Goal: Task Accomplishment & Management: Complete application form

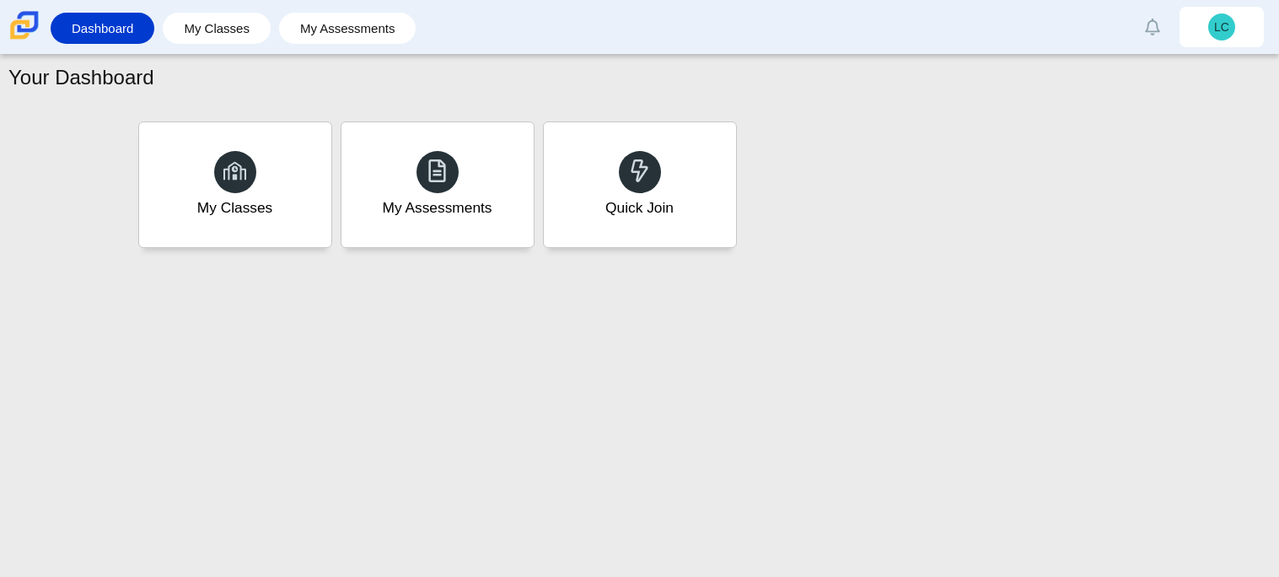
click at [76, 253] on div "Your Dashboard My Classes My Assessments Quick Join" at bounding box center [639, 316] width 1279 height 522
click at [246, 38] on link "My Classes" at bounding box center [216, 28] width 91 height 31
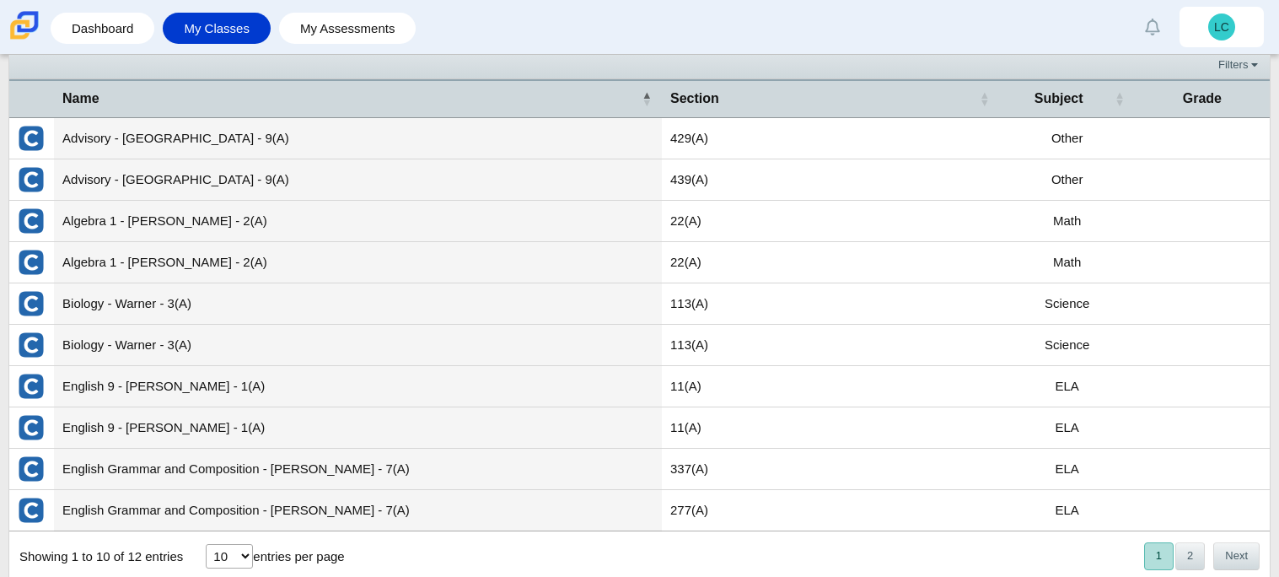
scroll to position [60, 0]
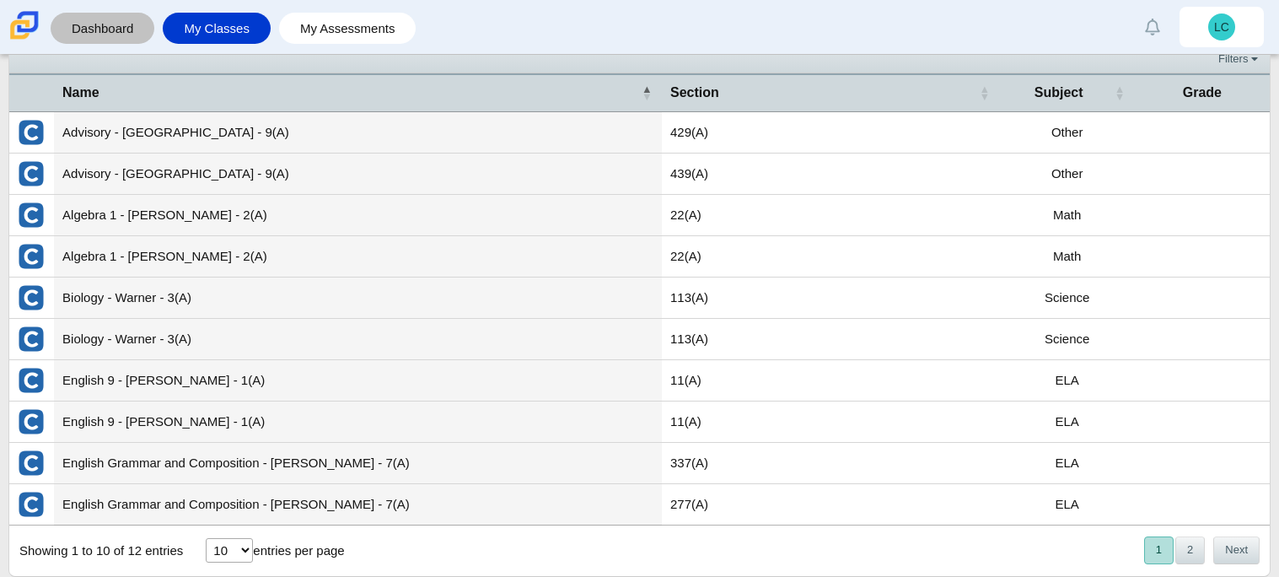
click at [129, 21] on link "Dashboard" at bounding box center [102, 28] width 87 height 31
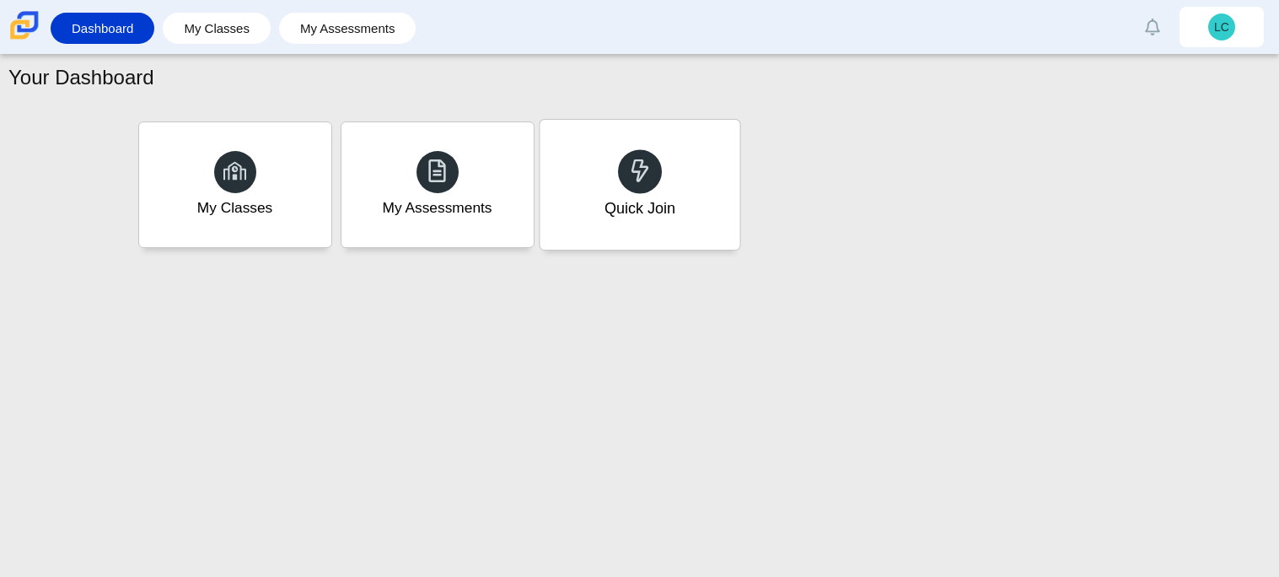
click at [678, 191] on div "Quick Join" at bounding box center [640, 185] width 200 height 130
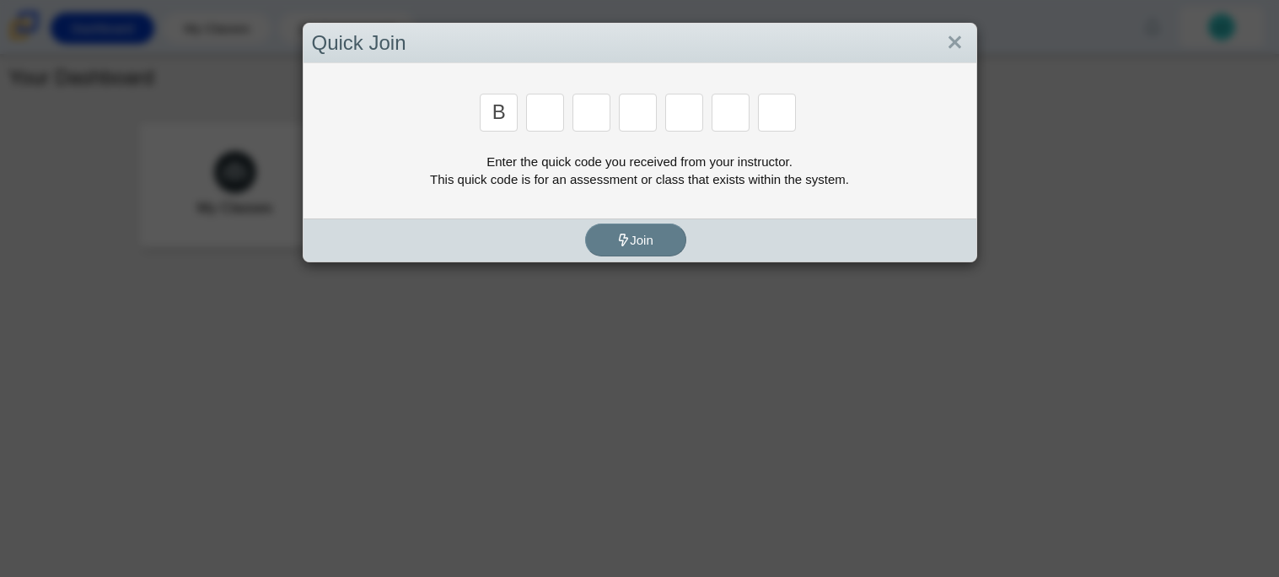
type input "b"
type input "m"
type input "3"
type input "5"
type input "3"
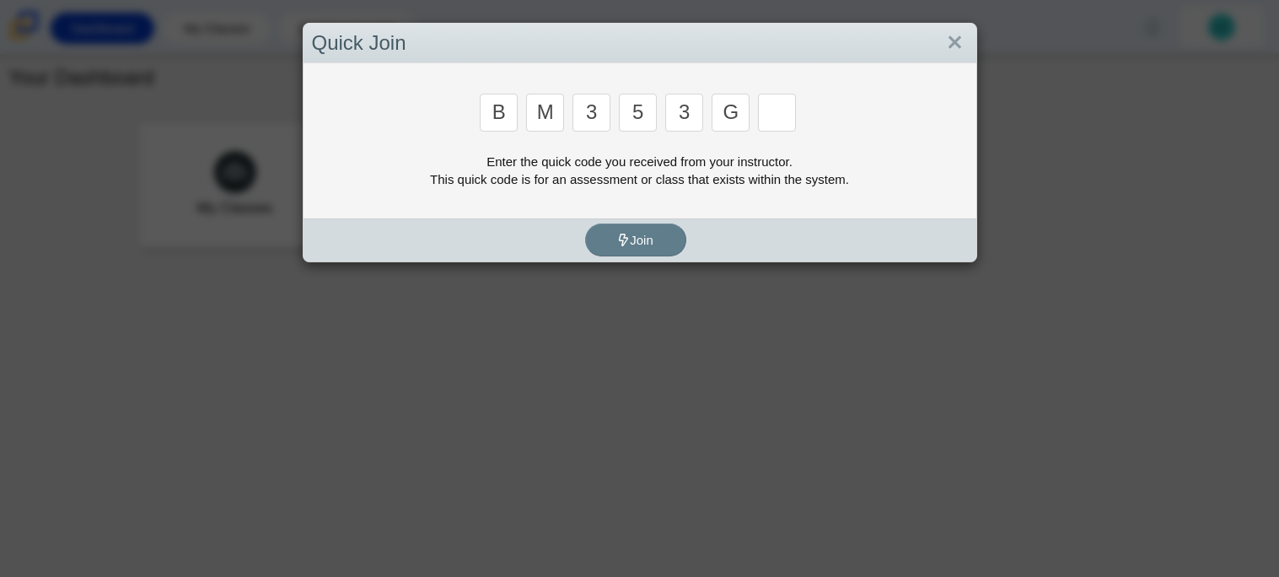
type input "g"
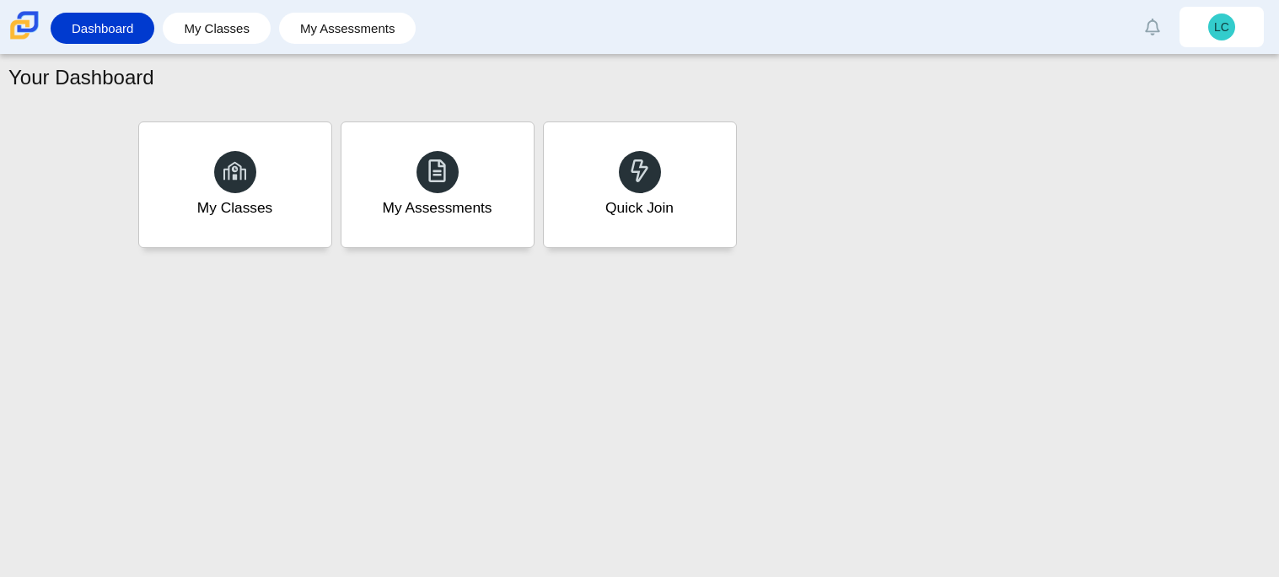
type input "b"
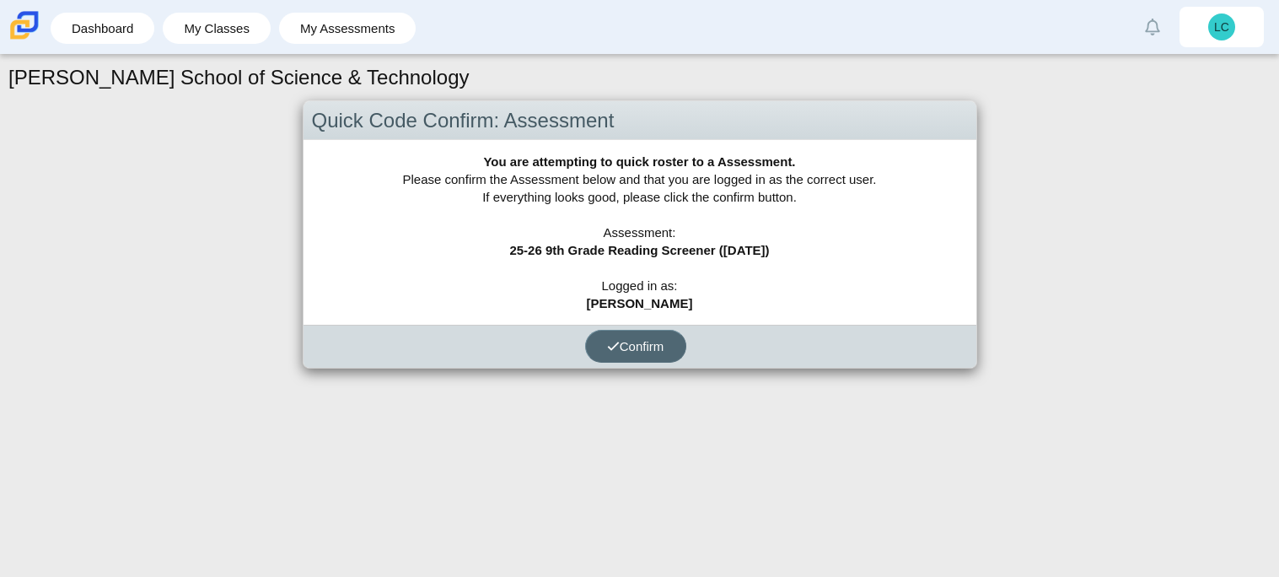
click at [641, 351] on span "Confirm" at bounding box center [635, 346] width 57 height 14
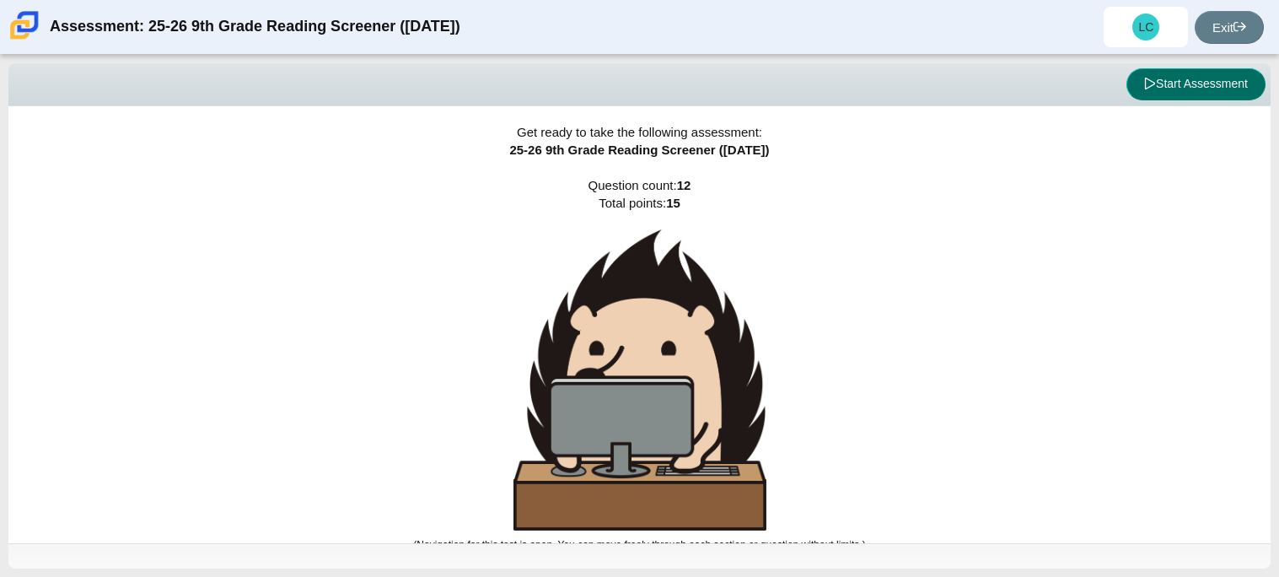
click at [1187, 84] on button "Start Assessment" at bounding box center [1196, 84] width 139 height 32
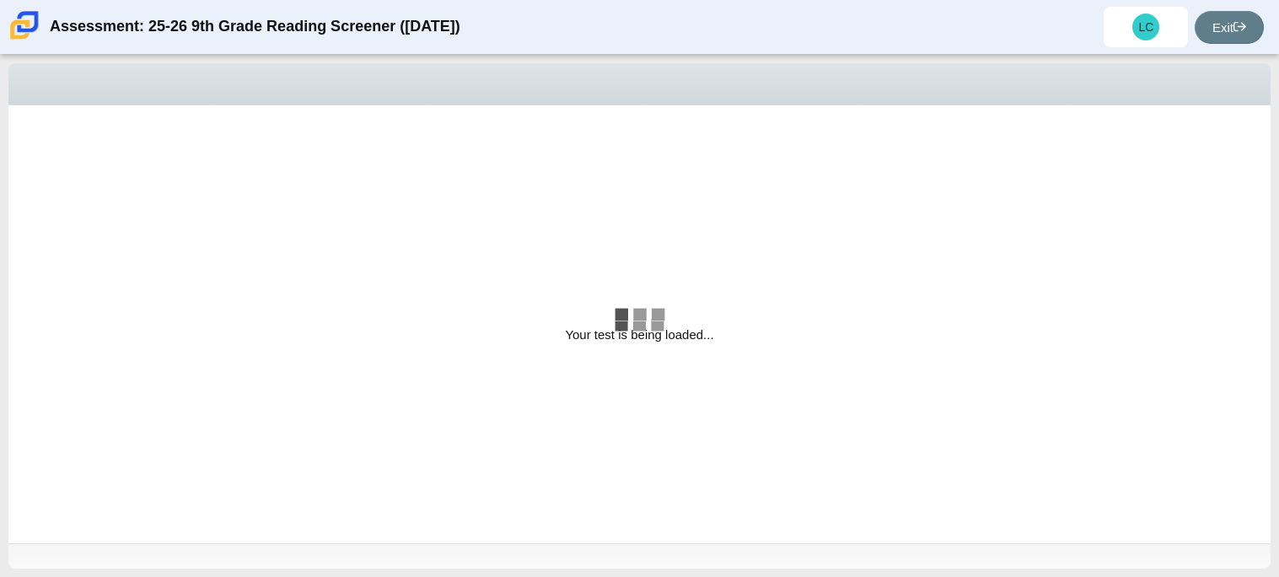
select select "ccc5b315-3c7c-471c-bf90-f22c8299c798"
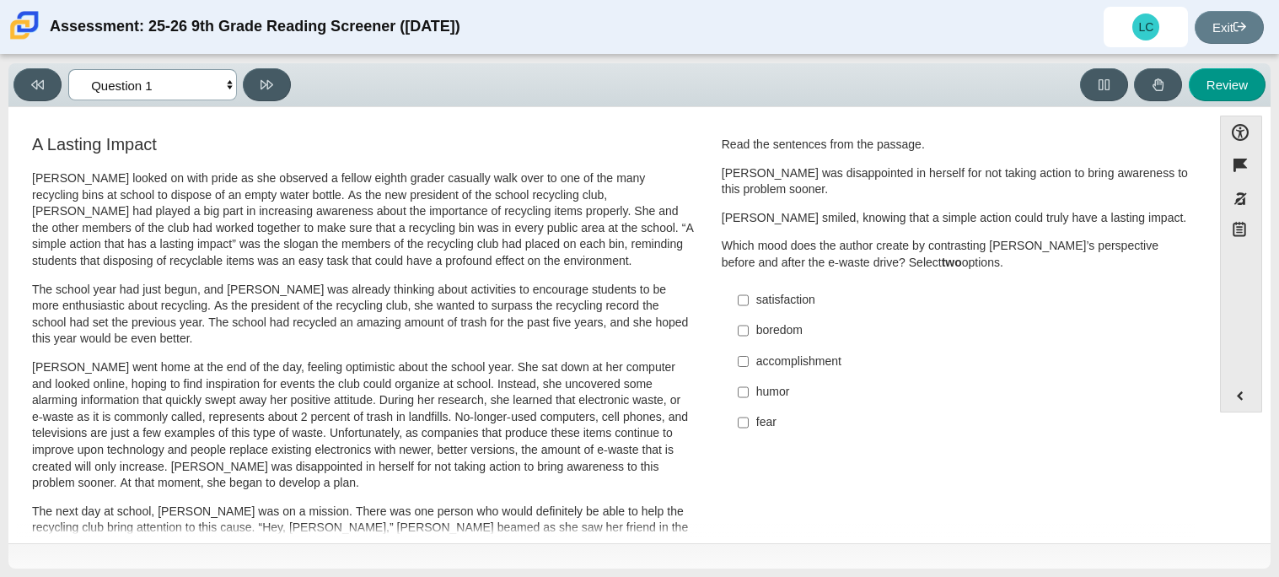
click at [228, 85] on select "Questions Question 1 Question 2 Question 3 Question 4 Question 5 Question 6 Que…" at bounding box center [152, 84] width 169 height 31
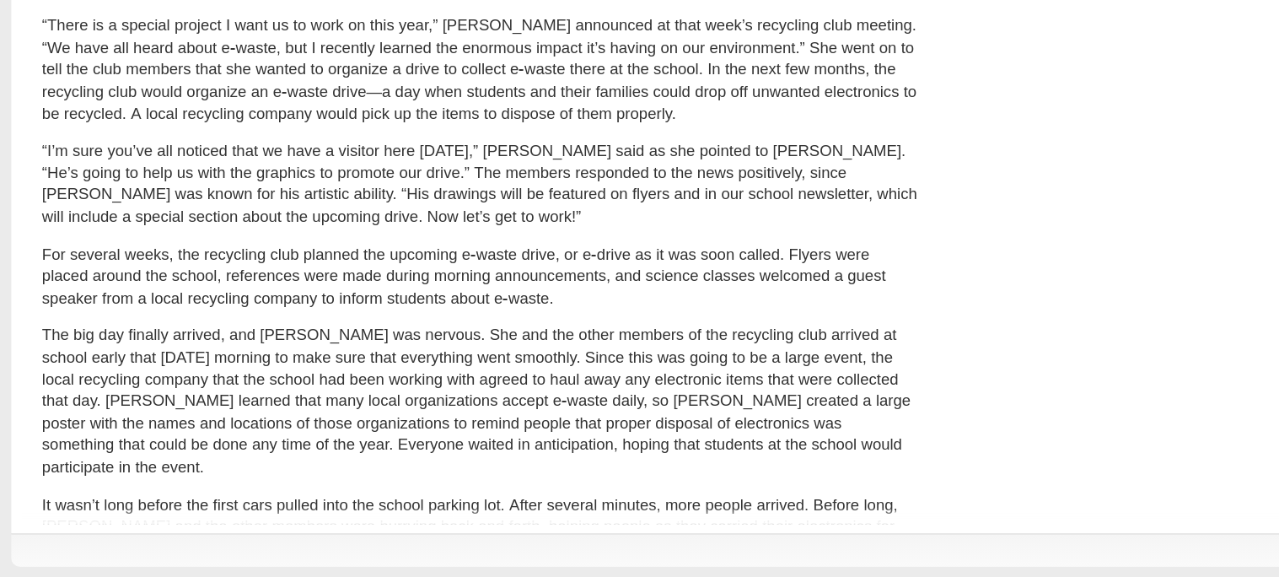
scroll to position [542, 0]
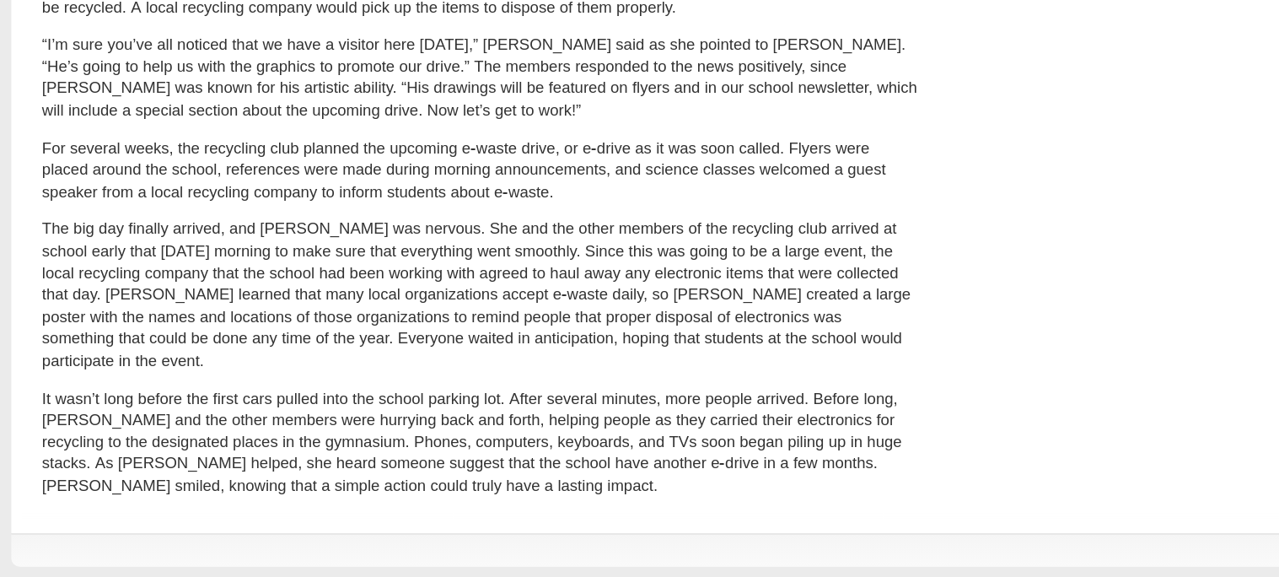
click at [25, 316] on div "A Lasting Impact Scarlett looked on with pride as she observed a fellow eighth …" at bounding box center [363, 65] width 692 height 950
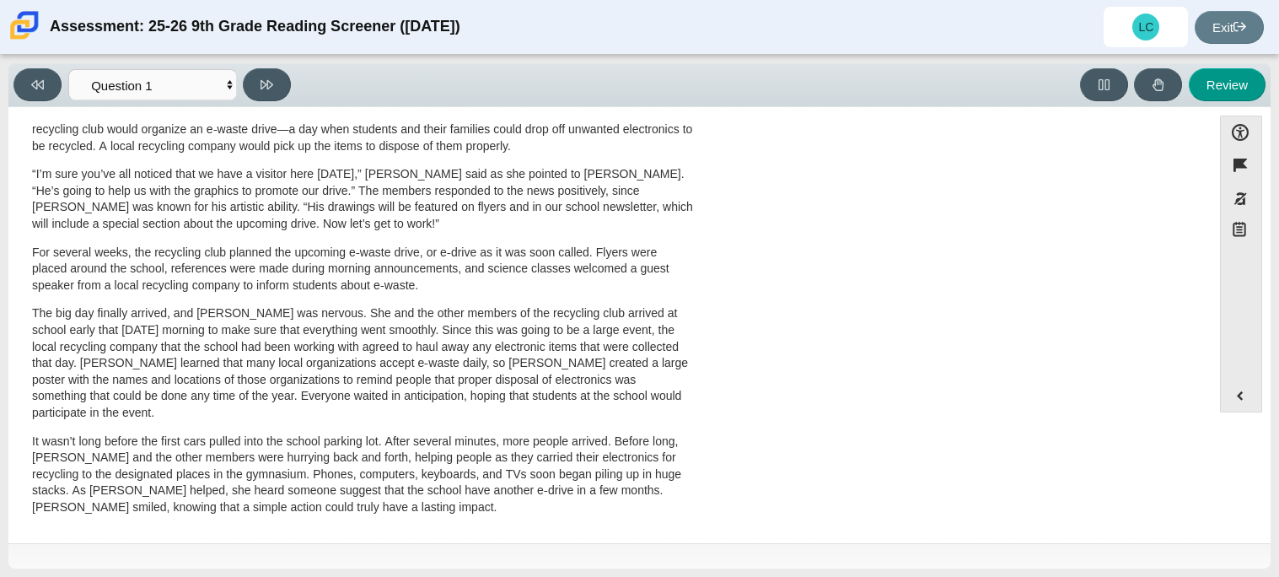
scroll to position [0, 0]
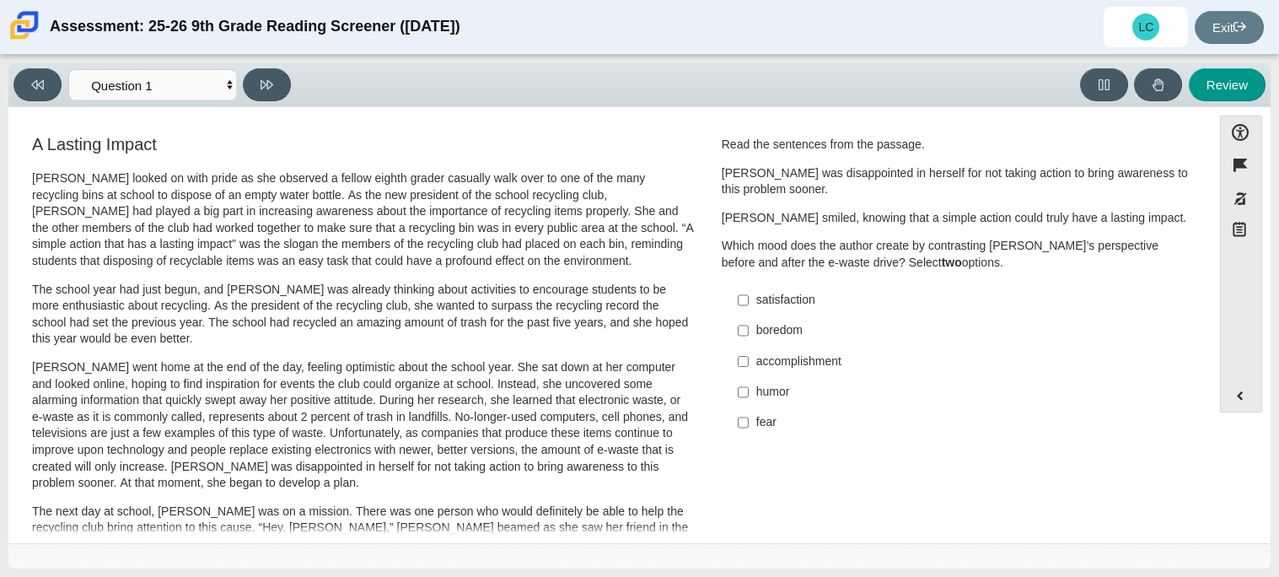
click at [756, 425] on div "fear" at bounding box center [969, 422] width 426 height 17
click at [749, 425] on input "fear fear" at bounding box center [743, 422] width 11 height 30
checkbox input "true"
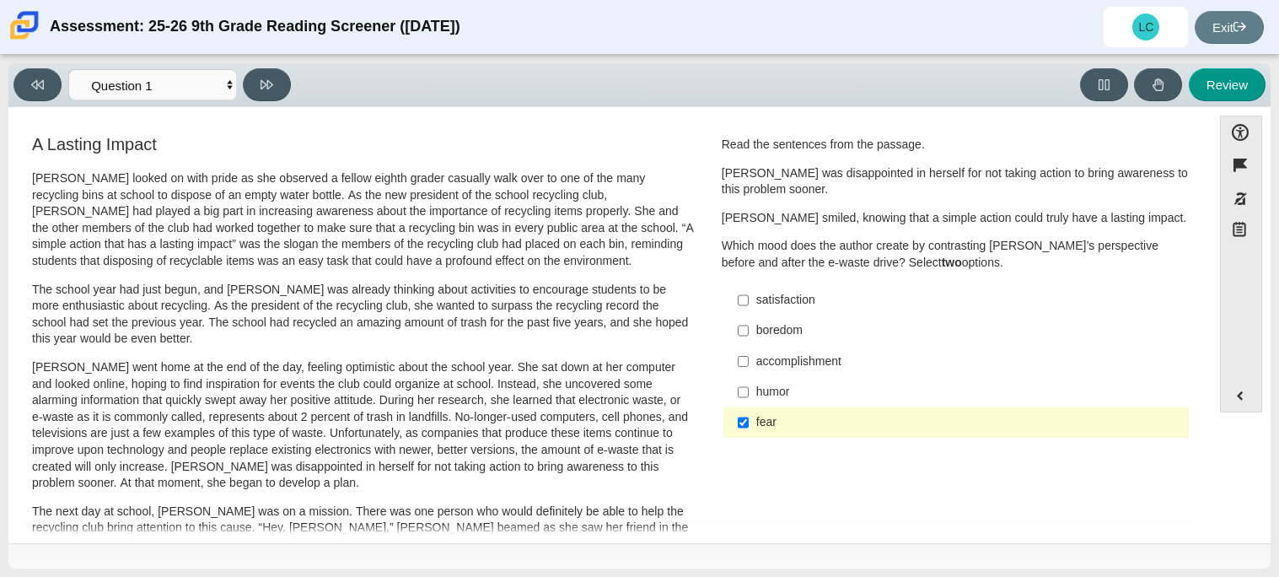
click at [766, 393] on div "humor" at bounding box center [969, 392] width 426 height 17
click at [749, 393] on input "humor humor" at bounding box center [743, 392] width 11 height 30
checkbox input "true"
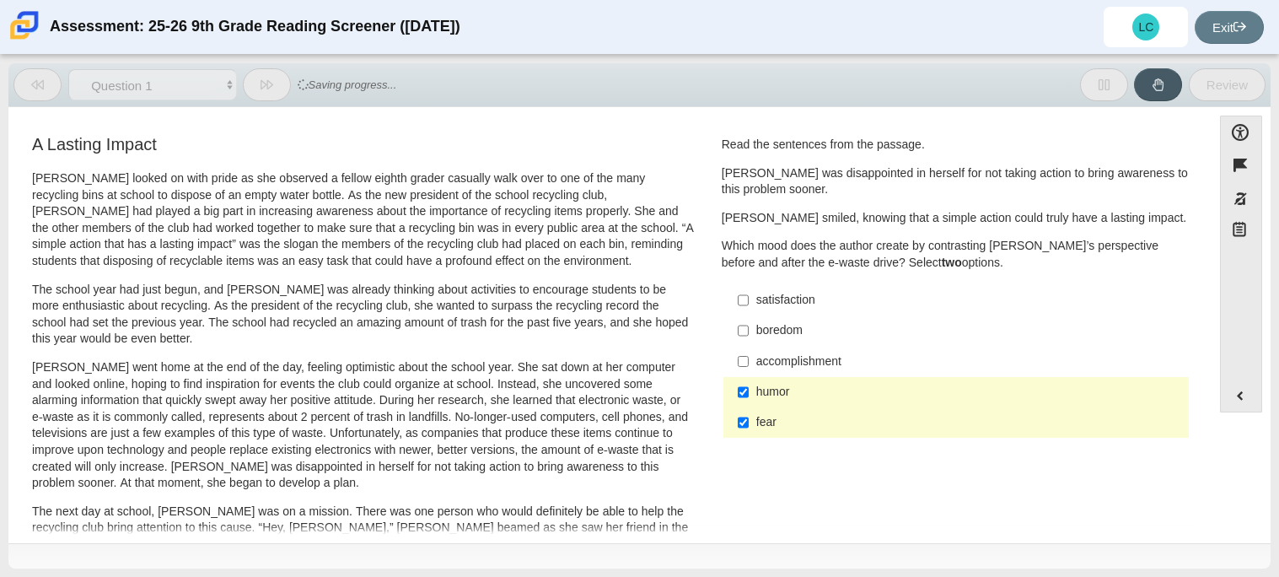
click at [756, 367] on div "accomplishment" at bounding box center [969, 361] width 426 height 17
click at [749, 367] on input "accomplishment accomplishment" at bounding box center [743, 361] width 11 height 30
checkbox input "true"
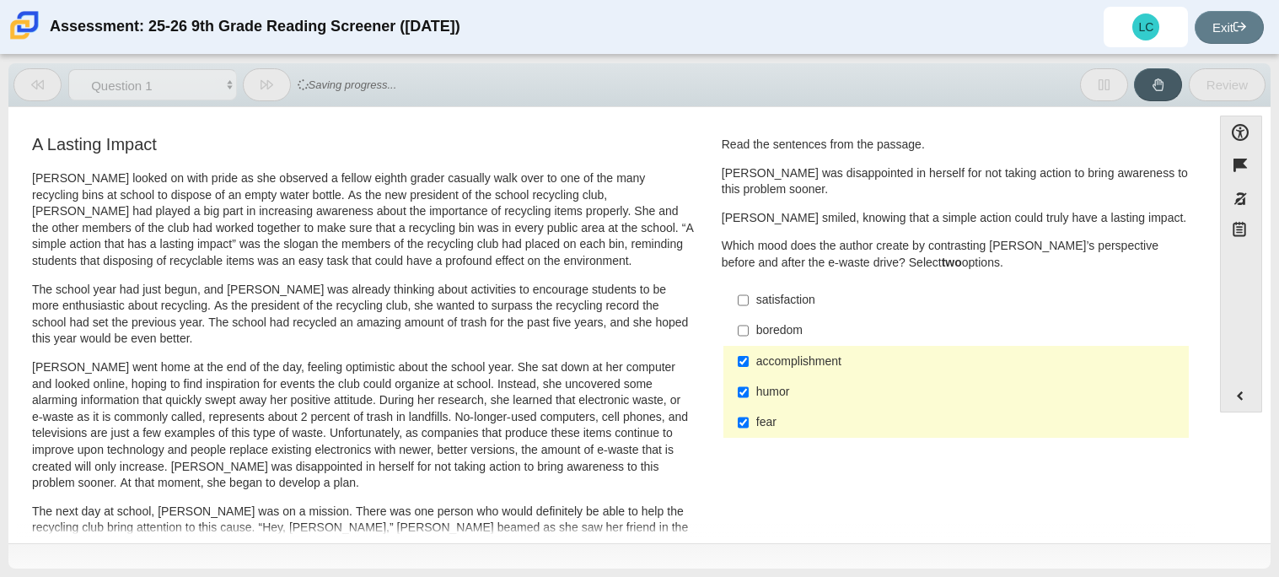
click at [761, 393] on div "humor" at bounding box center [969, 392] width 426 height 17
click at [749, 393] on input "humor humor" at bounding box center [743, 392] width 11 height 30
checkbox input "false"
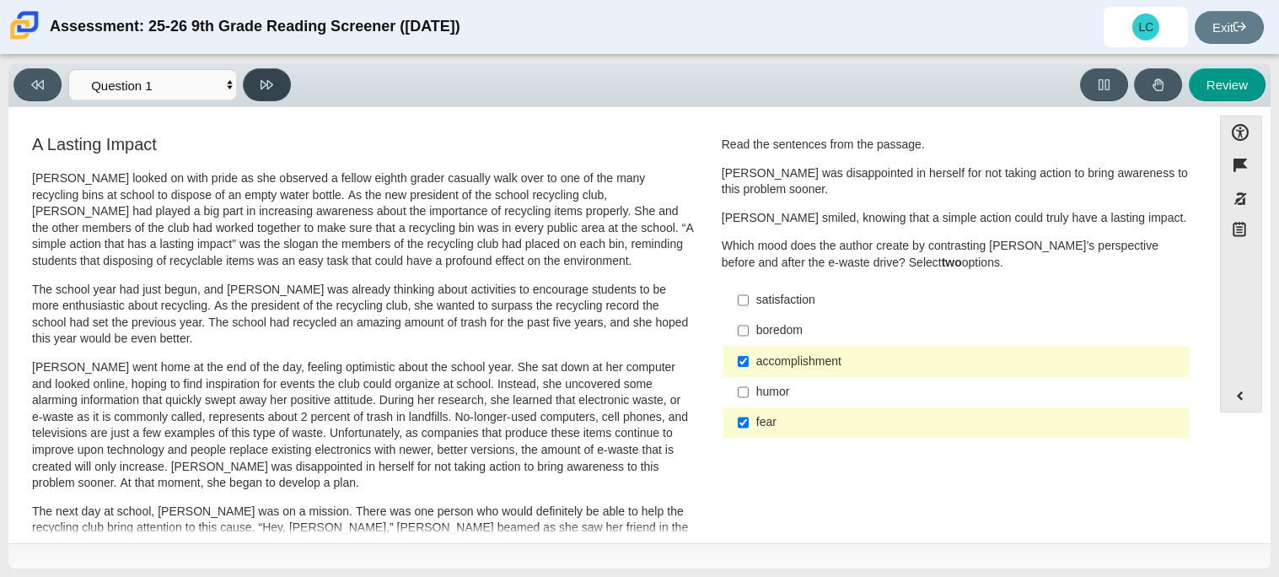
click at [262, 78] on icon at bounding box center [267, 84] width 13 height 13
select select "0ff64528-ffd7-428d-b192-babfaadd44e8"
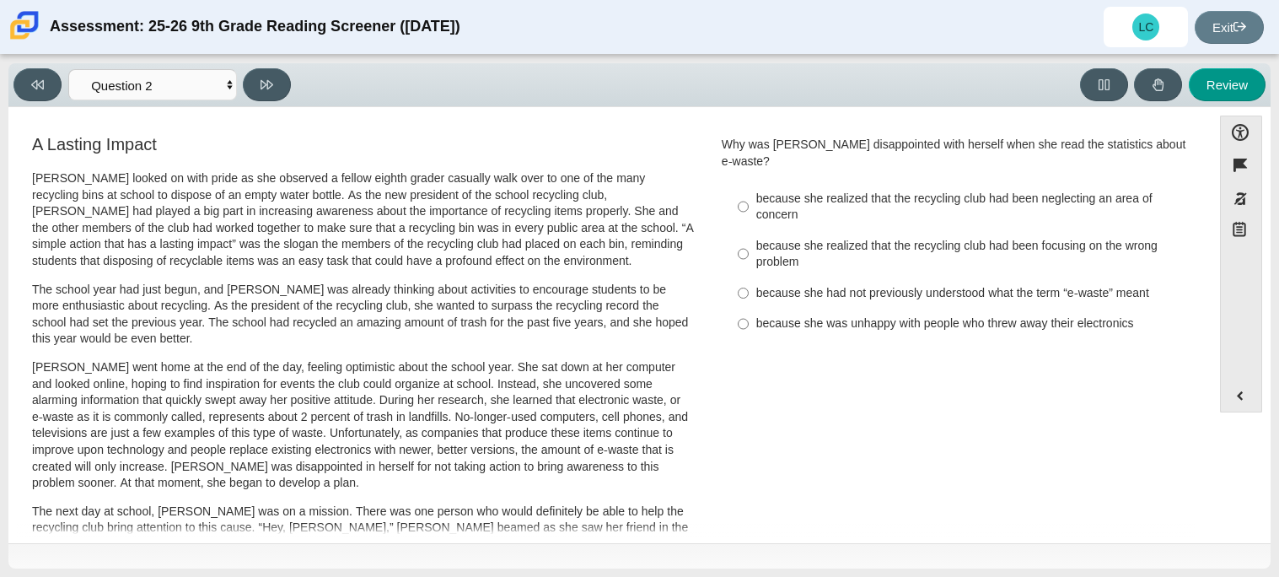
click at [971, 243] on div "because she realized that the recycling club had been focusing on the wrong pro…" at bounding box center [969, 254] width 426 height 33
click at [749, 243] on input "because she realized that the recycling club had been focusing on the wrong pro…" at bounding box center [743, 253] width 11 height 47
radio input "true"
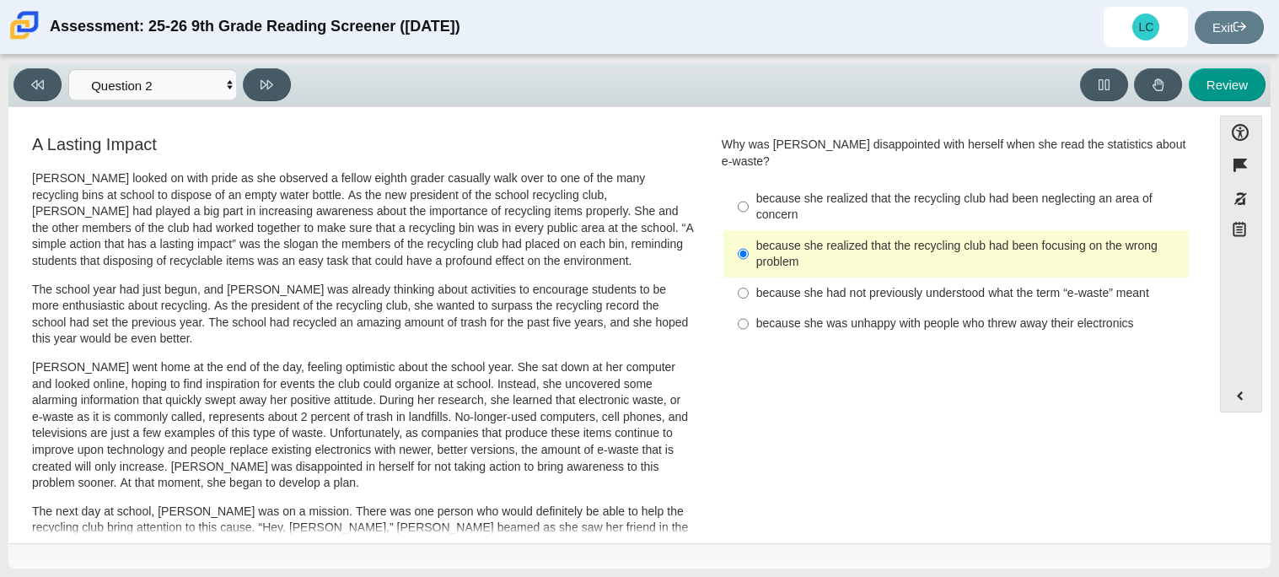
click at [881, 239] on div "because she realized that the recycling club had been focusing on the wrong pro…" at bounding box center [969, 254] width 426 height 33
click at [749, 239] on input "because she realized that the recycling club had been focusing on the wrong pro…" at bounding box center [743, 253] width 11 height 47
click at [881, 239] on div "because she realized that the recycling club had been focusing on the wrong pro…" at bounding box center [969, 254] width 426 height 33
click at [749, 239] on input "because she realized that the recycling club had been focusing on the wrong pro…" at bounding box center [743, 253] width 11 height 47
click at [909, 285] on div "because she had not previously understood what the term “e-waste” meant" at bounding box center [969, 293] width 426 height 17
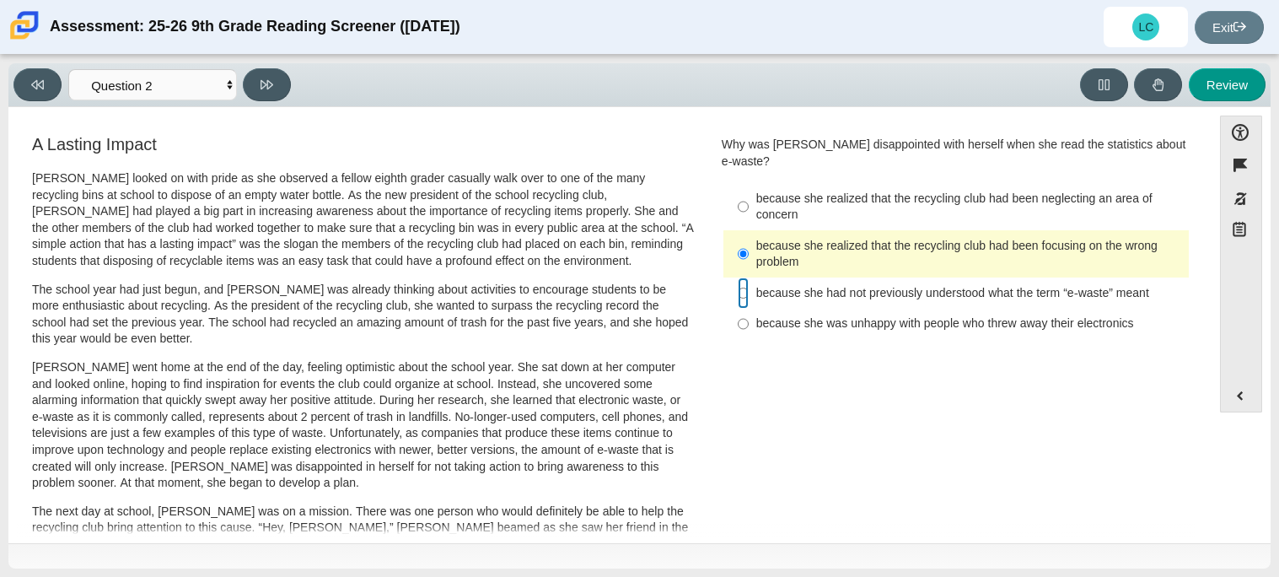
click at [749, 277] on input "because she had not previously understood what the term “e-waste” meant because…" at bounding box center [743, 292] width 11 height 30
radio input "true"
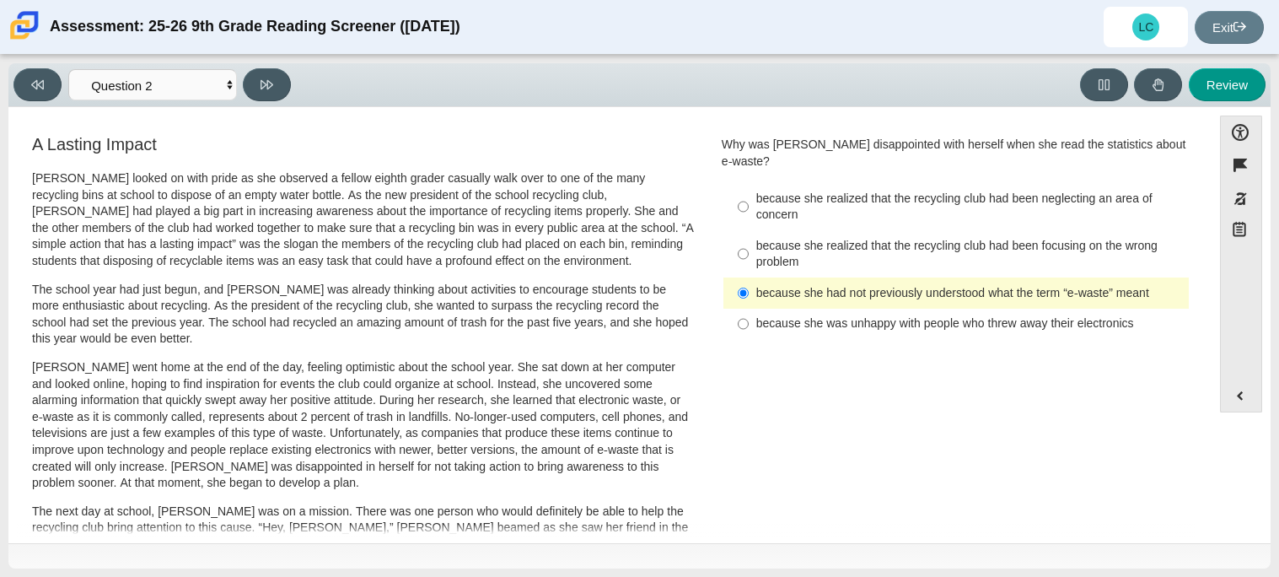
click at [906, 251] on div "because she realized that the recycling club had been focusing on the wrong pro…" at bounding box center [969, 254] width 426 height 33
click at [749, 251] on input "because she realized that the recycling club had been focusing on the wrong pro…" at bounding box center [743, 253] width 11 height 47
radio input "true"
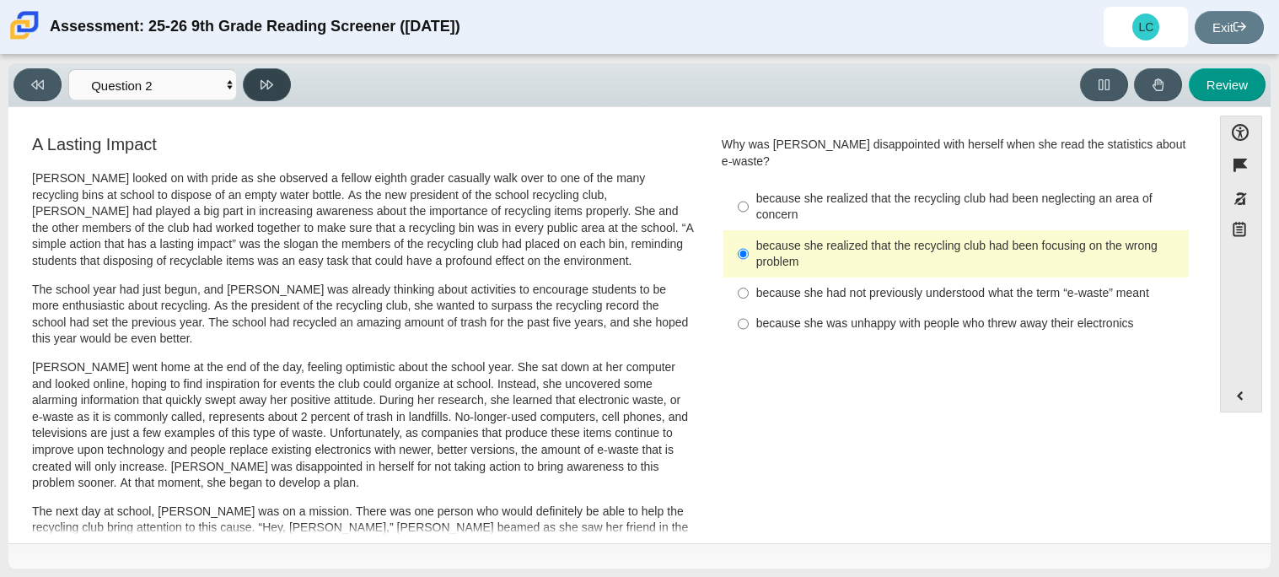
click at [269, 87] on icon at bounding box center [267, 84] width 13 height 13
select select "7ce3d843-6974-4858-901c-1ff39630e843"
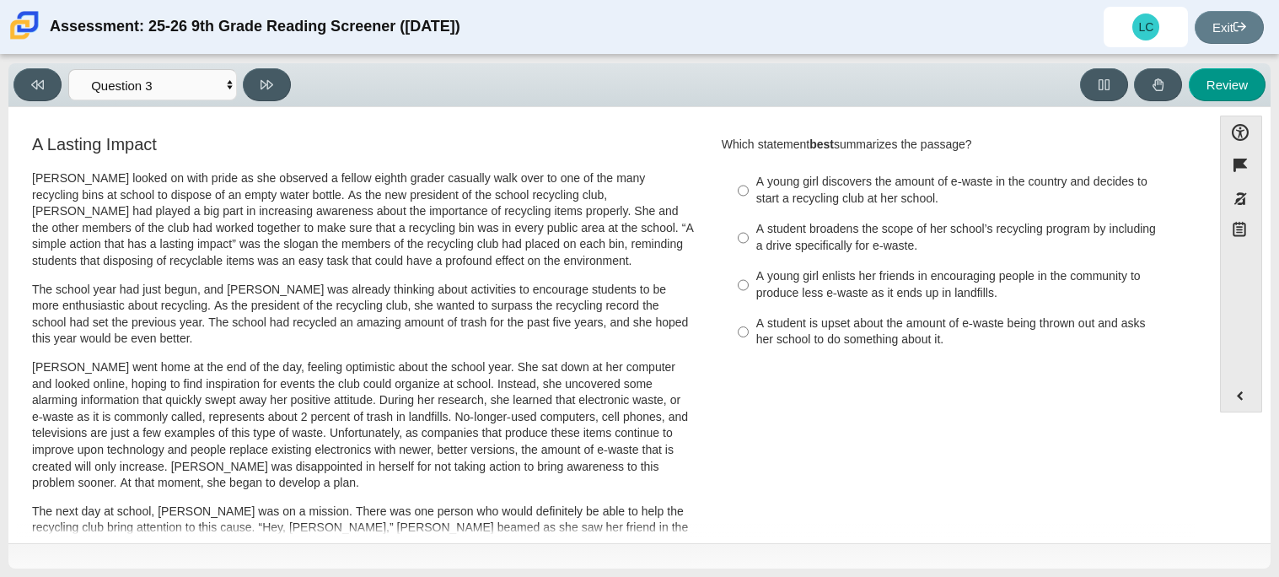
click at [766, 268] on div "A young girl enlists her friends in encouraging people in the community to prod…" at bounding box center [969, 284] width 426 height 33
click at [749, 267] on input "A young girl enlists her friends in encouraging people in the community to prod…" at bounding box center [743, 284] width 11 height 47
radio input "true"
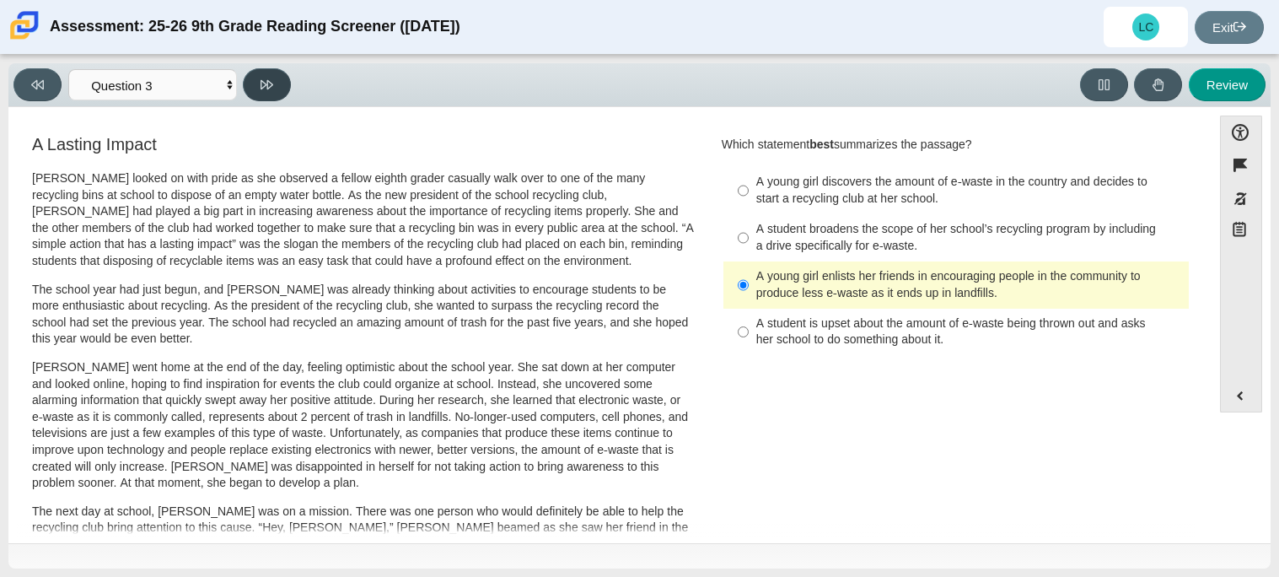
click at [257, 80] on button at bounding box center [267, 84] width 48 height 33
select select "ca9ea0f1-49c5-4bd1-83b0-472c18652b42"
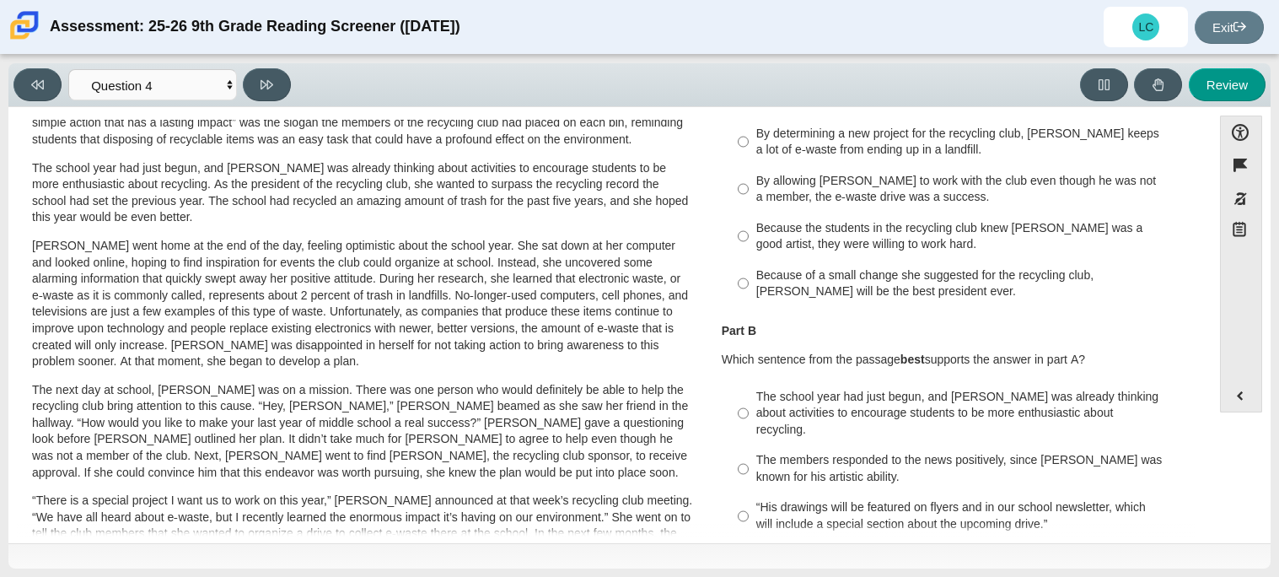
scroll to position [70, 0]
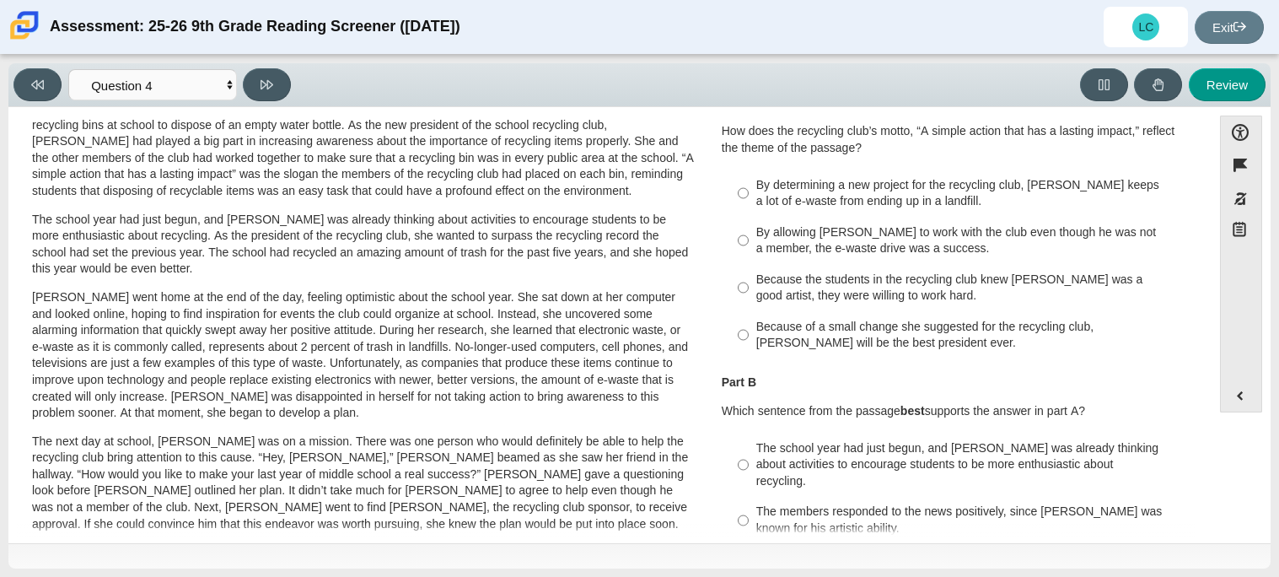
click at [903, 234] on div "By allowing Juan Carlos to work with the club even though he was not a member, …" at bounding box center [969, 240] width 426 height 33
click at [749, 234] on input "By allowing Juan Carlos to work with the club even though he was not a member, …" at bounding box center [743, 240] width 11 height 47
radio input "true"
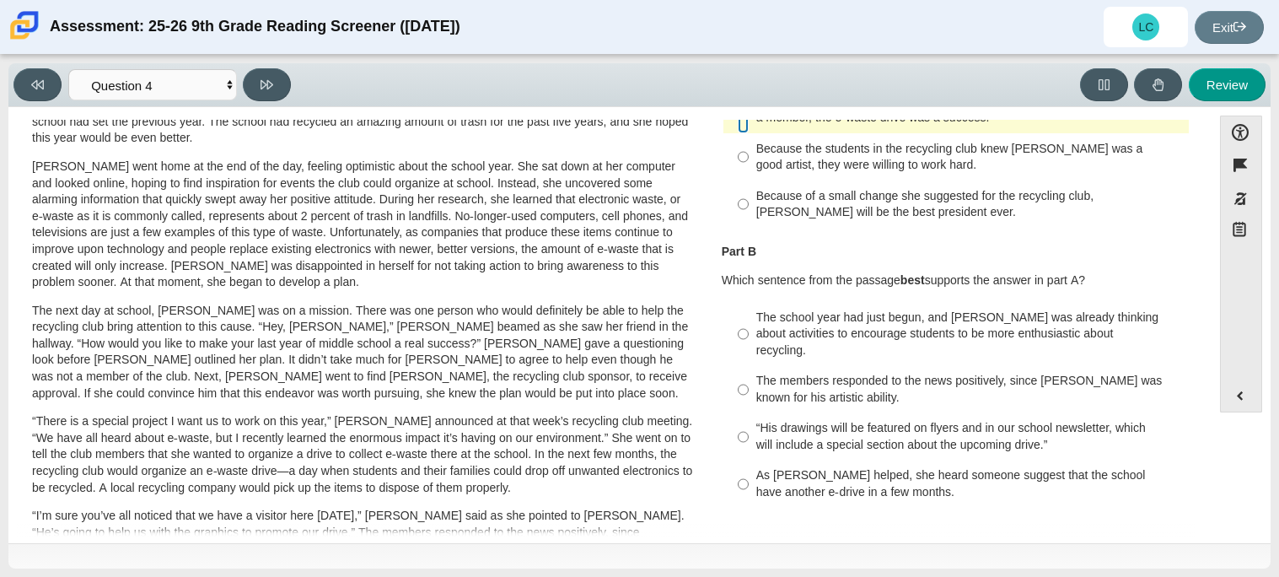
scroll to position [200, 0]
click at [864, 383] on div "The members responded to the news positively, since Juan Carlos was known for h…" at bounding box center [969, 390] width 426 height 33
click at [749, 383] on input "The members responded to the news positively, since Juan Carlos was known for h…" at bounding box center [743, 390] width 11 height 47
radio input "true"
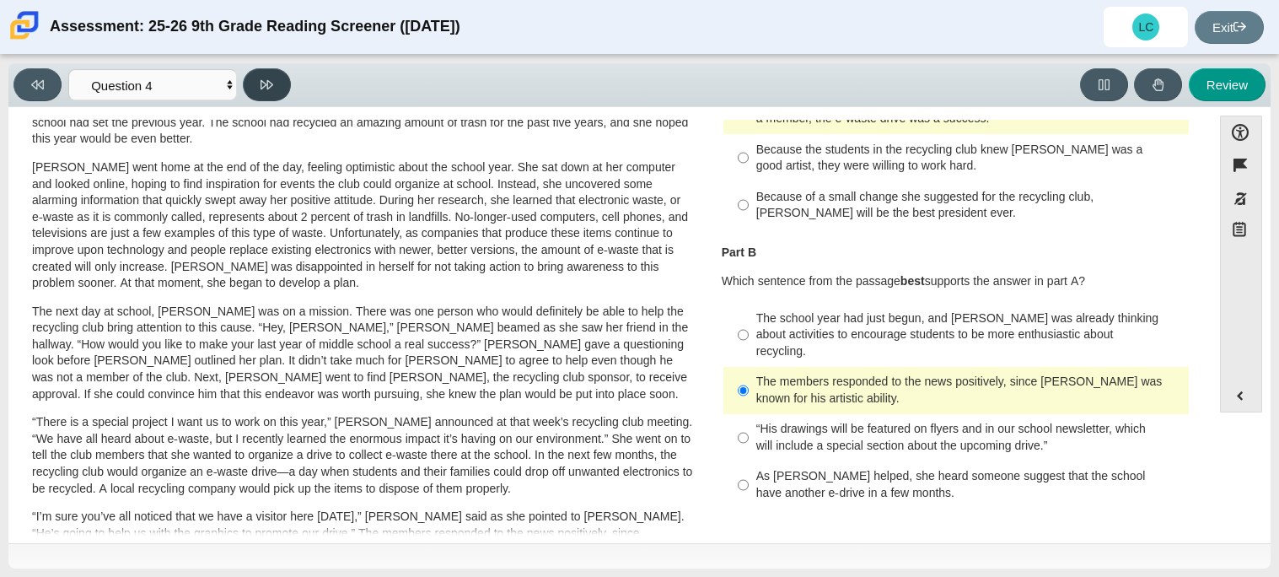
click at [262, 82] on icon at bounding box center [267, 84] width 13 height 13
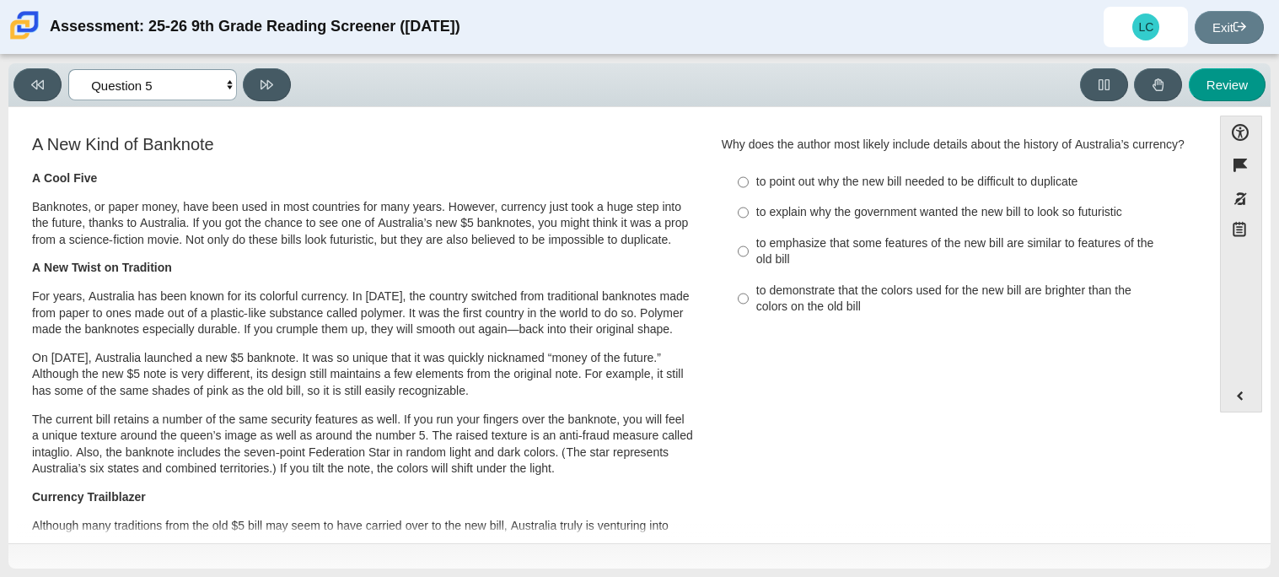
click at [225, 83] on select "Questions Question 1 Question 2 Question 3 Question 4 Question 5 Question 6 Que…" at bounding box center [152, 84] width 169 height 31
click at [180, 87] on select "Questions Question 1 Question 2 Question 3 Question 4 Question 5 Question 6 Que…" at bounding box center [152, 84] width 169 height 31
click at [68, 69] on select "Questions Question 1 Question 2 Question 3 Question 4 Question 5 Question 6 Que…" at bounding box center [152, 84] width 169 height 31
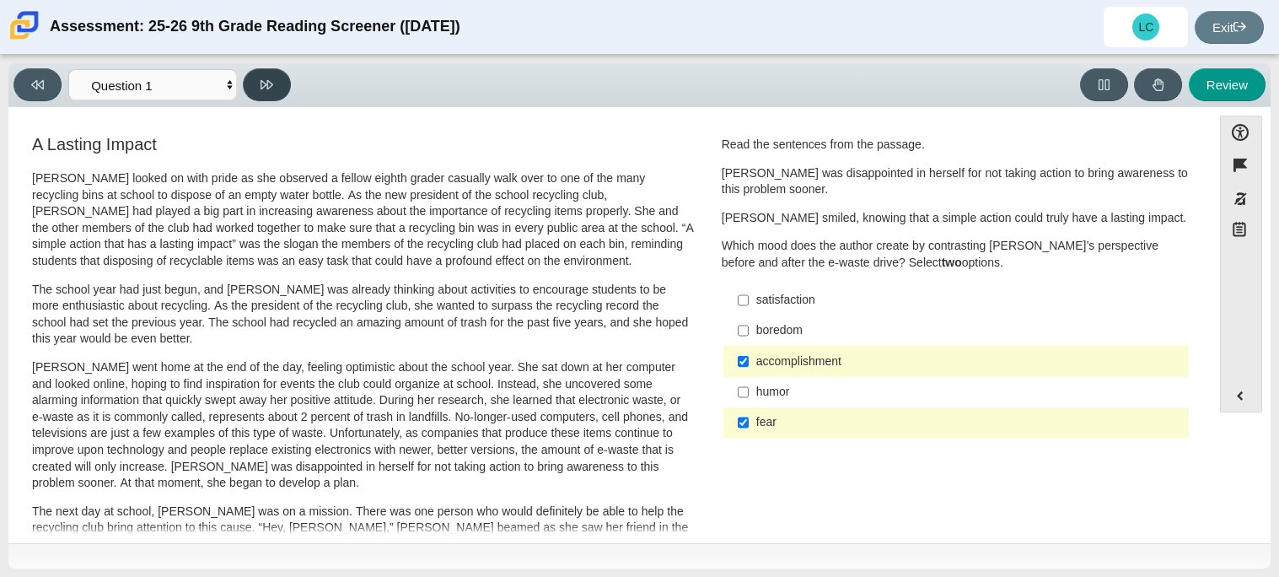
click at [267, 85] on icon at bounding box center [267, 84] width 13 height 9
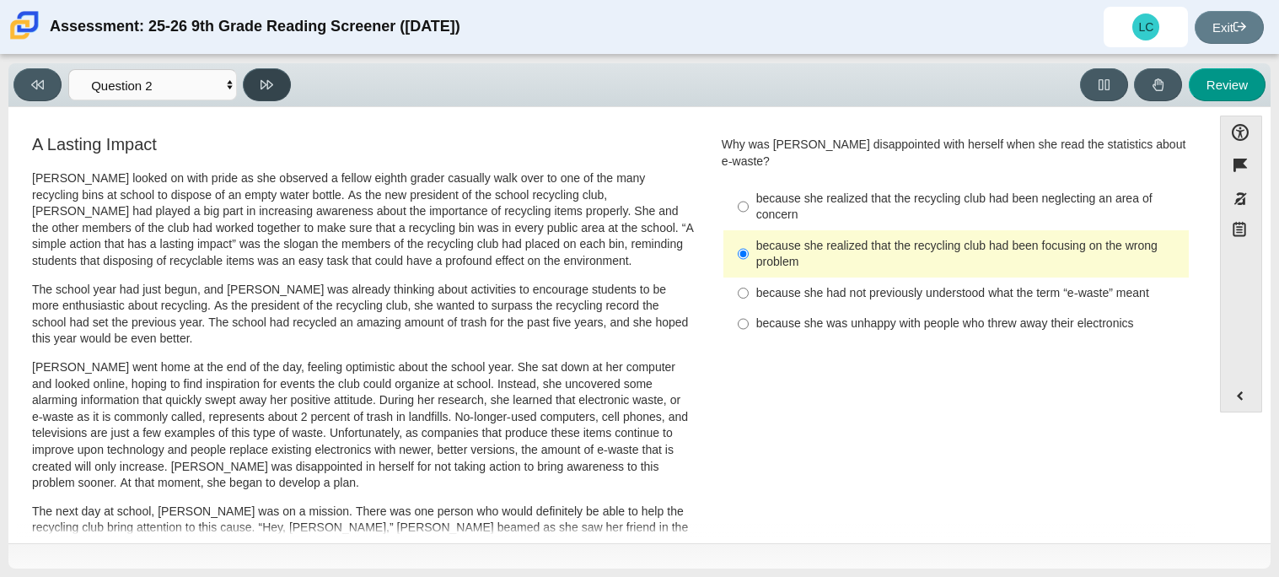
click at [264, 88] on icon at bounding box center [267, 84] width 13 height 13
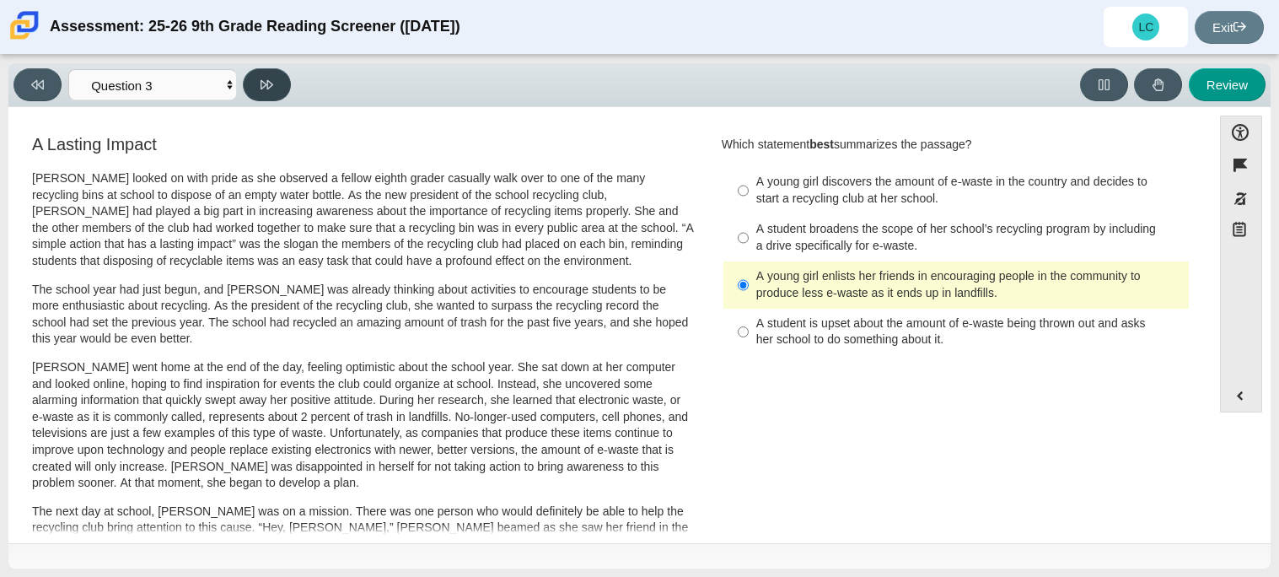
click at [264, 88] on icon at bounding box center [267, 84] width 13 height 13
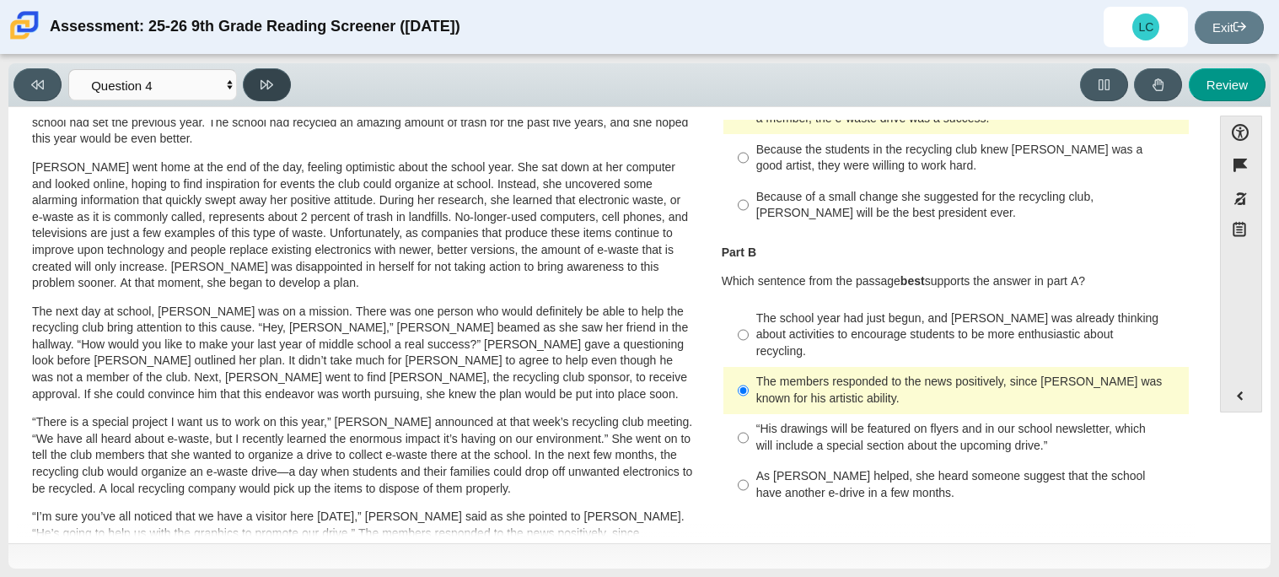
click at [264, 88] on icon at bounding box center [267, 84] width 13 height 13
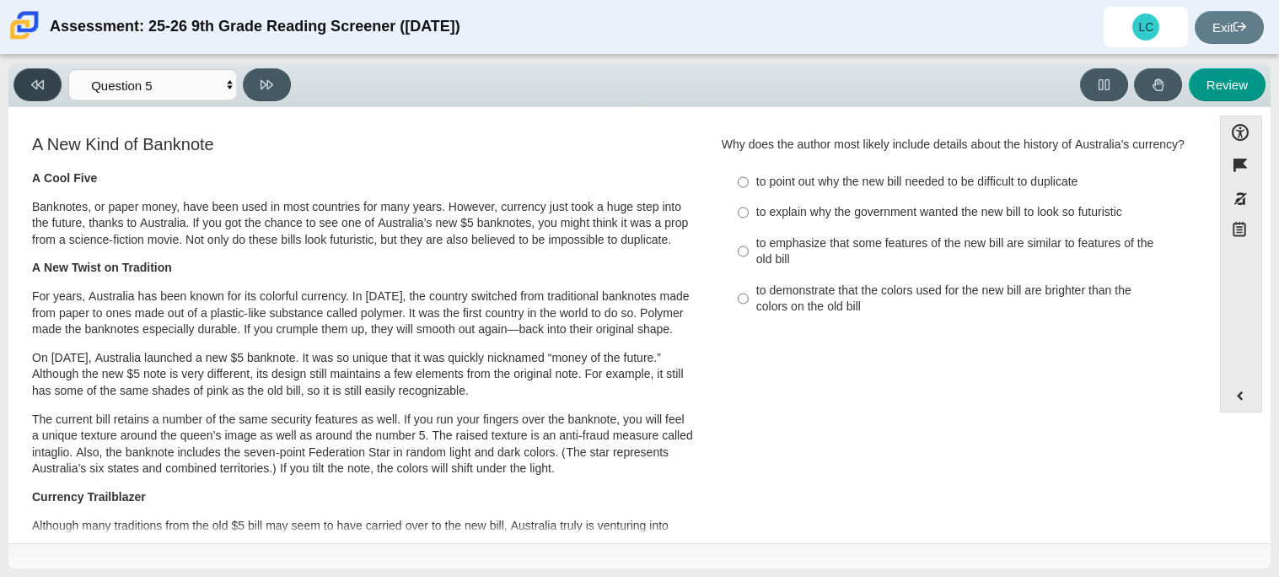
click at [30, 94] on button at bounding box center [37, 84] width 48 height 33
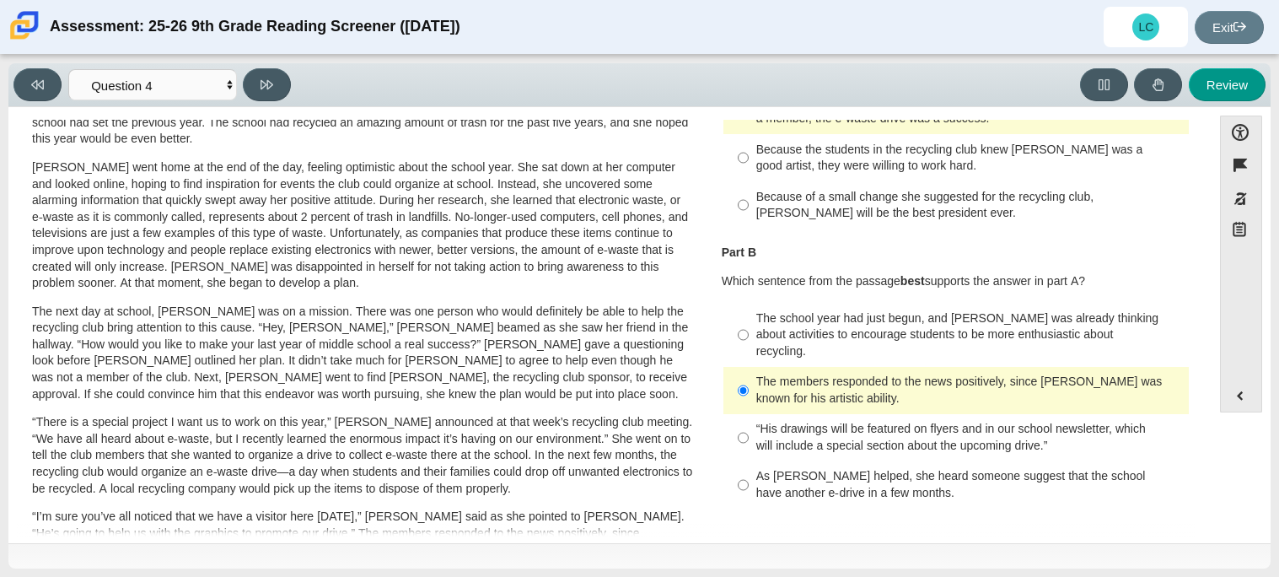
scroll to position [0, 0]
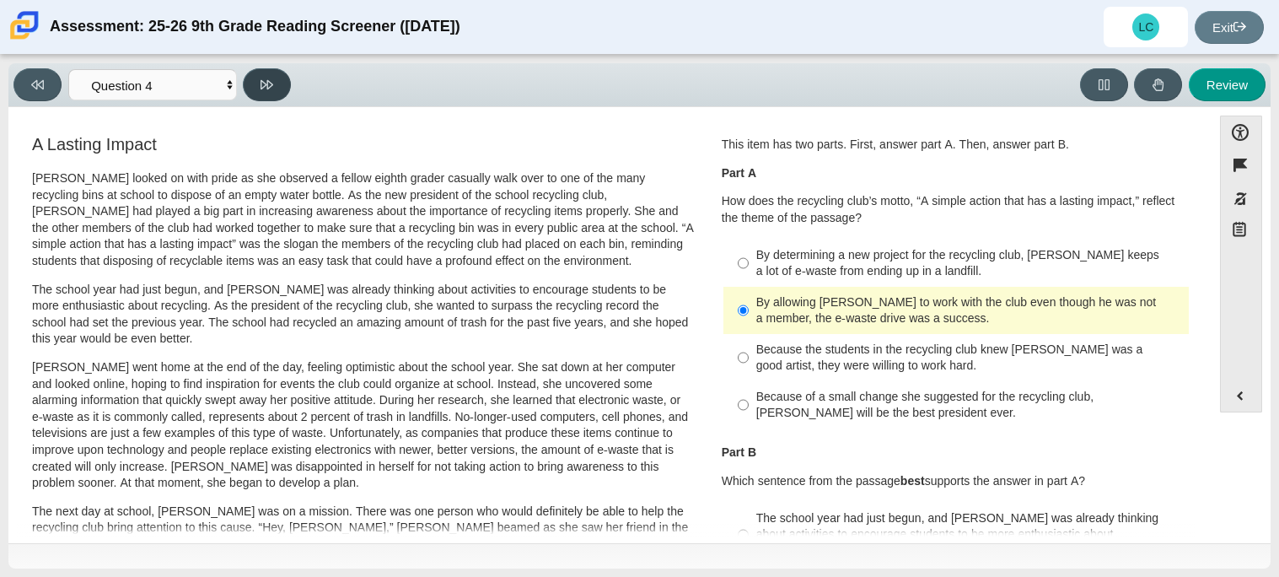
click at [261, 96] on button at bounding box center [267, 84] width 48 height 33
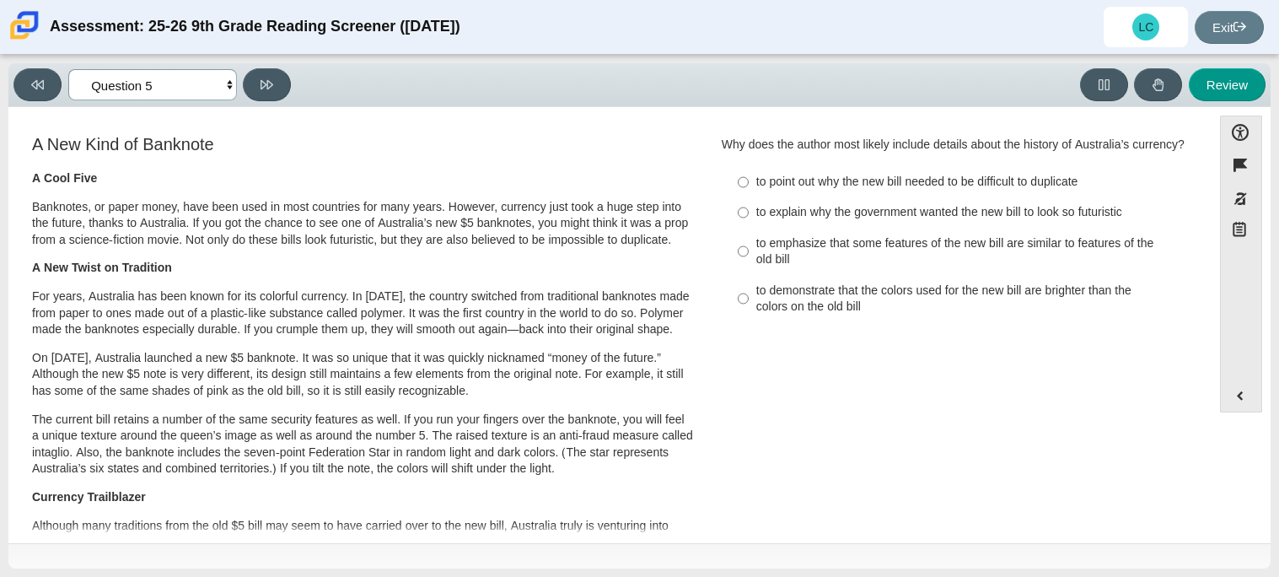
click at [223, 83] on select "Questions Question 1 Question 2 Question 3 Question 4 Question 5 Question 6 Que…" at bounding box center [152, 84] width 169 height 31
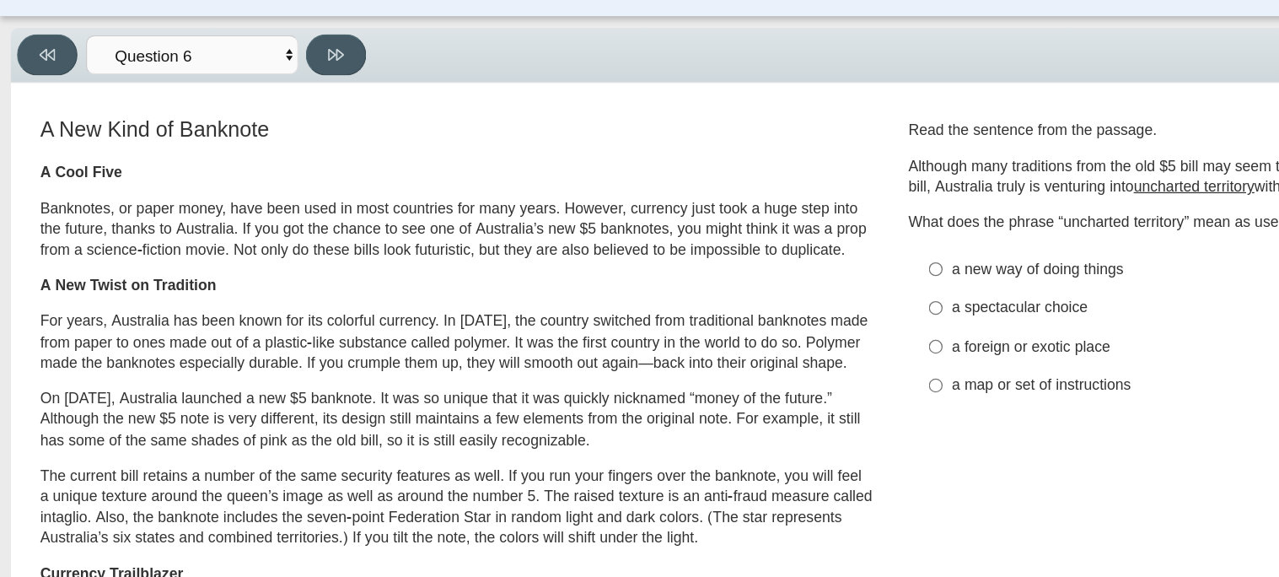
scroll to position [33, 0]
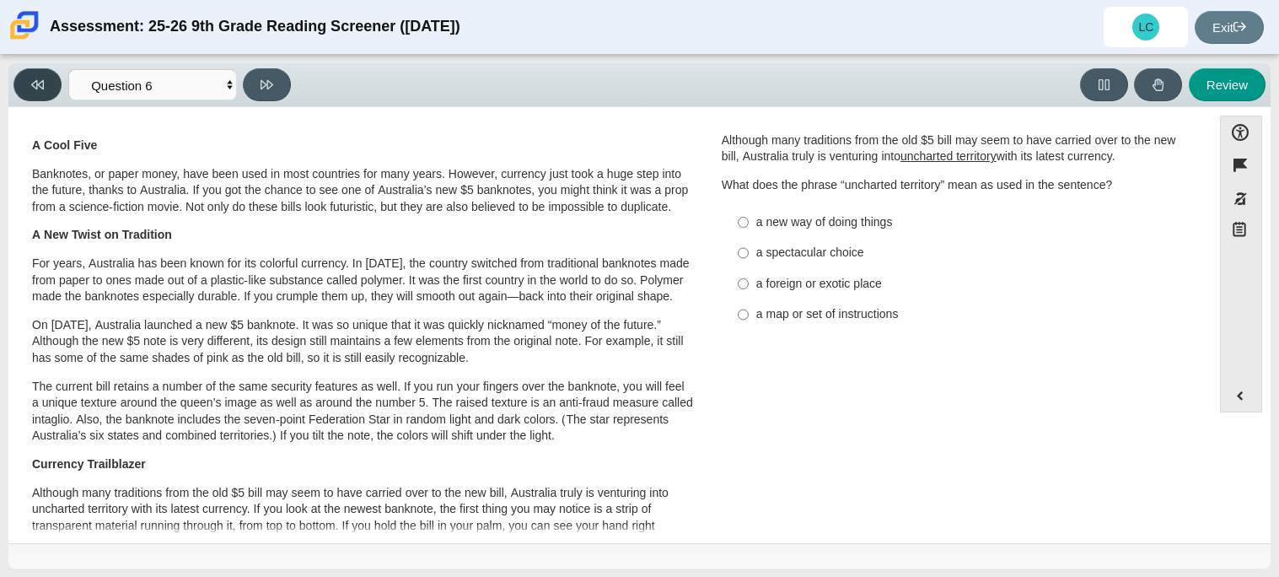
click at [50, 80] on button at bounding box center [37, 84] width 48 height 33
select select "e41f1a79-e29f-4095-8030-a53364015bed"
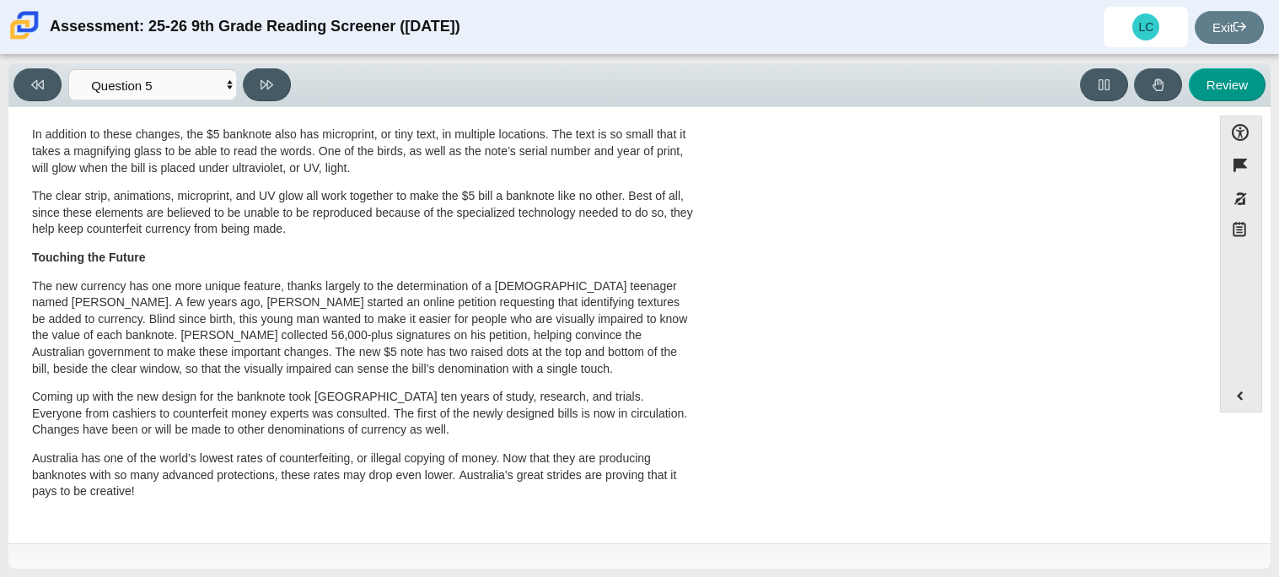
scroll to position [0, 0]
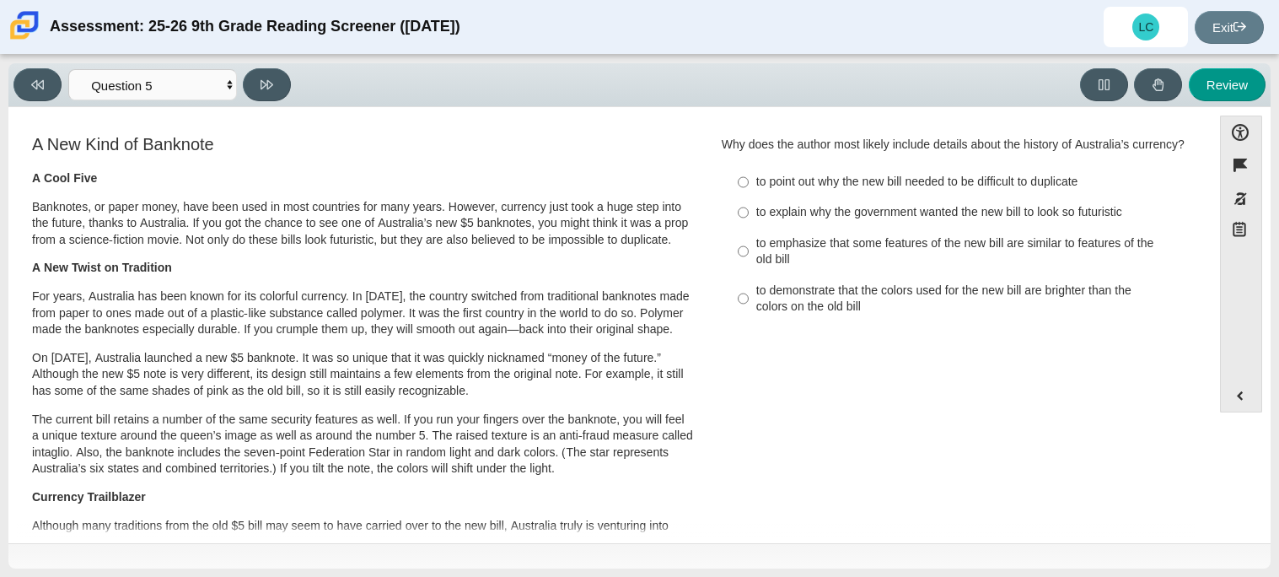
click at [812, 251] on div "to emphasize that some features of the new bill are similar to features of the …" at bounding box center [969, 251] width 426 height 33
click at [749, 251] on input "to emphasize that some features of the new bill are similar to features of the …" at bounding box center [743, 251] width 11 height 47
radio input "true"
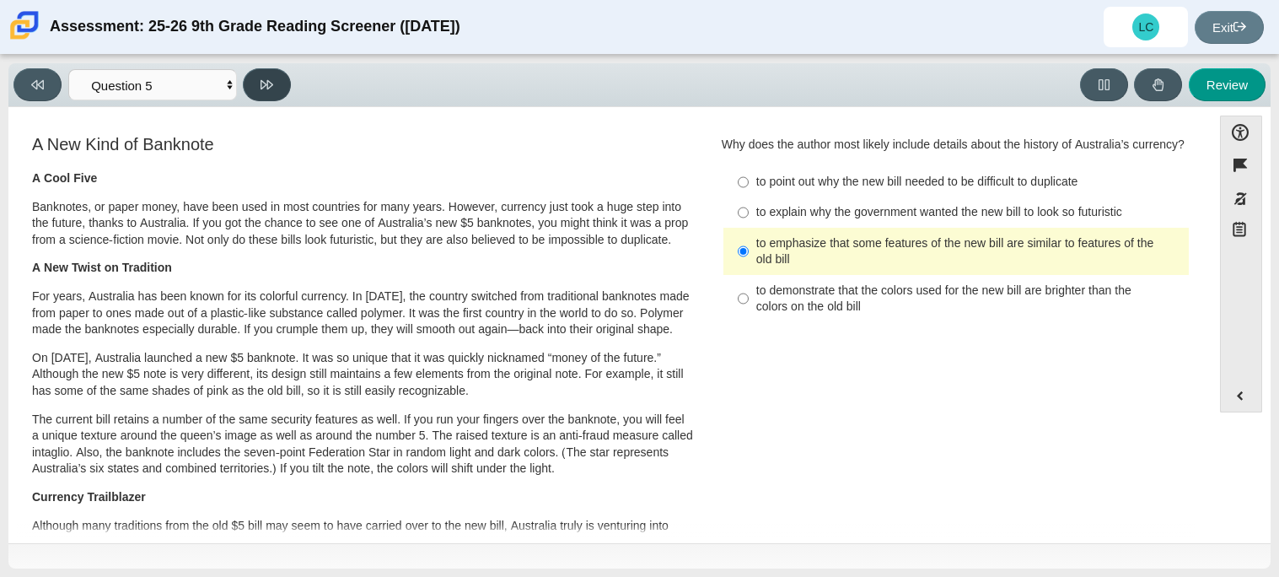
click at [262, 87] on icon at bounding box center [267, 84] width 13 height 13
select select "69146e31-7b3d-4a3e-9ce6-f30c24342ae0"
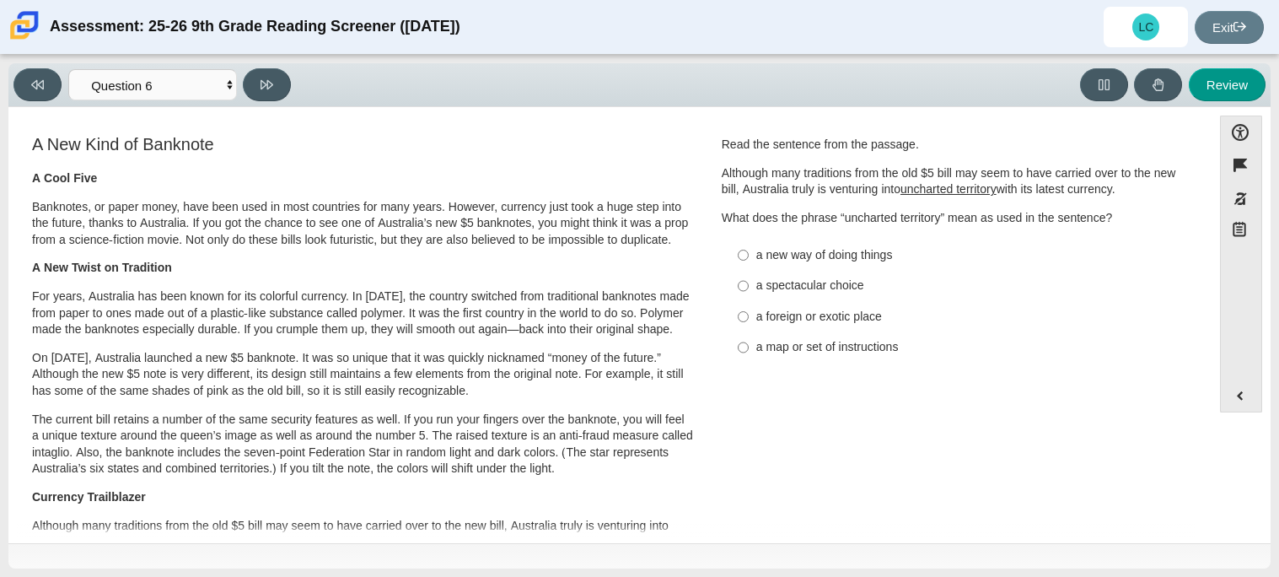
click at [793, 261] on div "a new way of doing things" at bounding box center [969, 255] width 426 height 17
click at [749, 261] on input "a new way of doing things a new way of doing things" at bounding box center [743, 254] width 11 height 30
radio input "true"
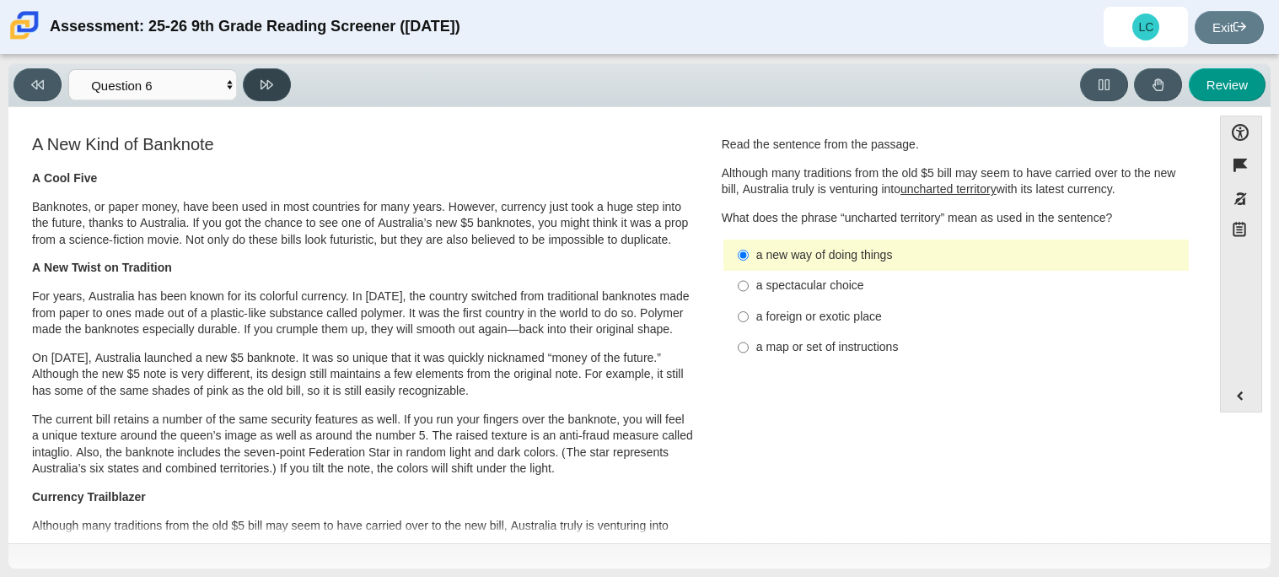
click at [251, 87] on button at bounding box center [267, 84] width 48 height 33
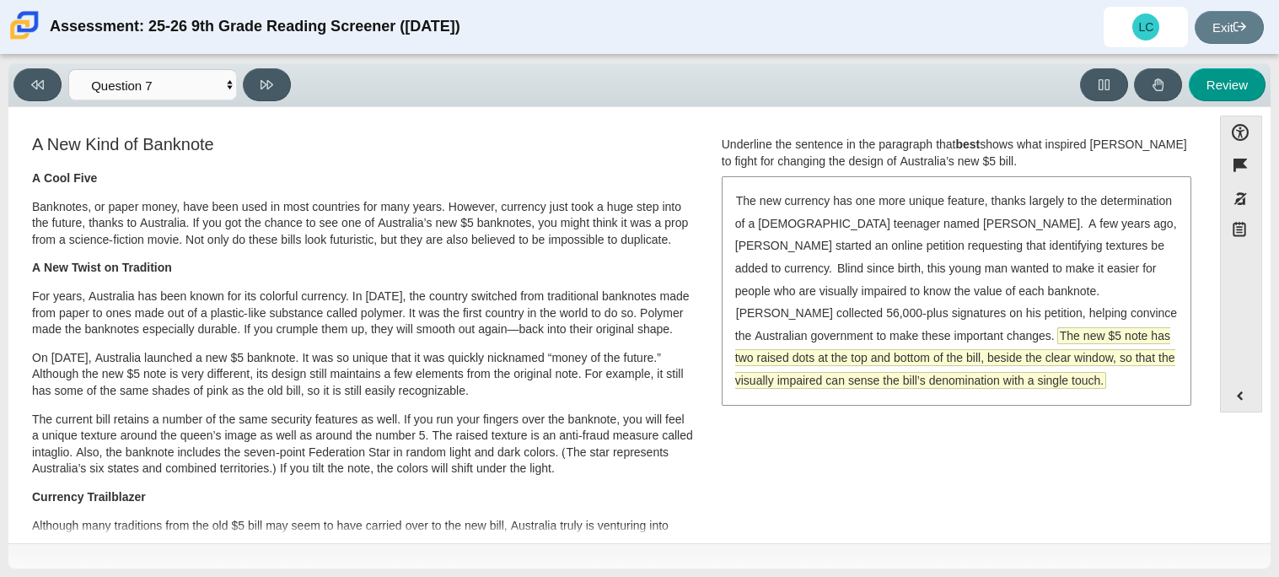
click at [974, 348] on span "The new $5 note has two raised dots at the top and bottom of the bill, beside t…" at bounding box center [955, 358] width 440 height 62
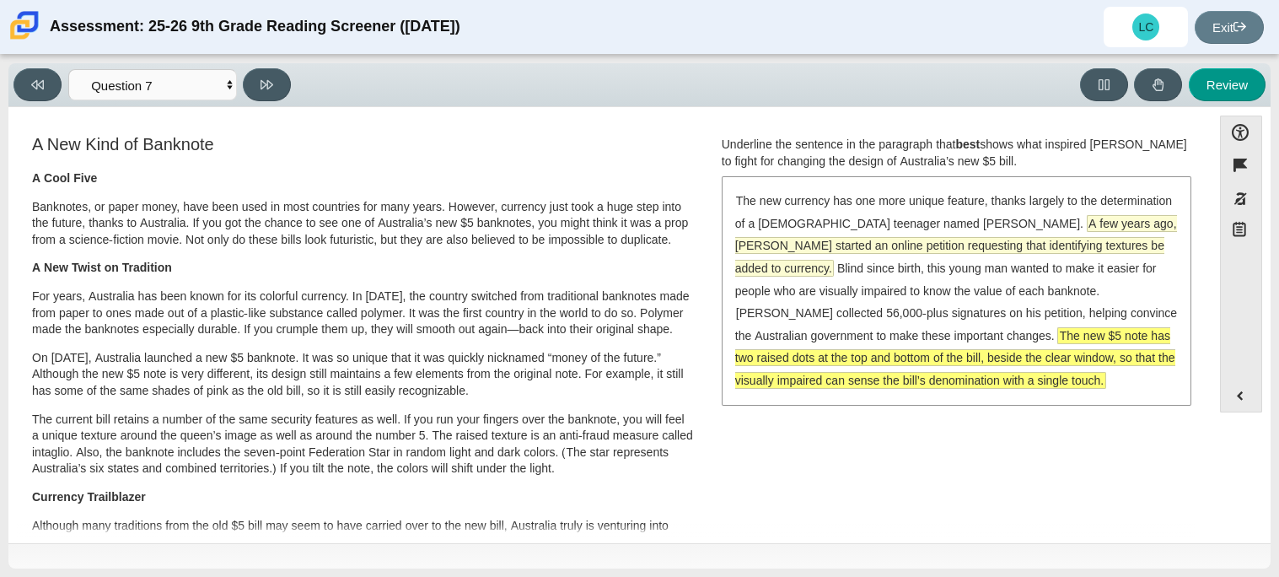
click at [1067, 229] on span "A few years ago, McLeod started an online petition requesting that identifying …" at bounding box center [956, 246] width 442 height 60
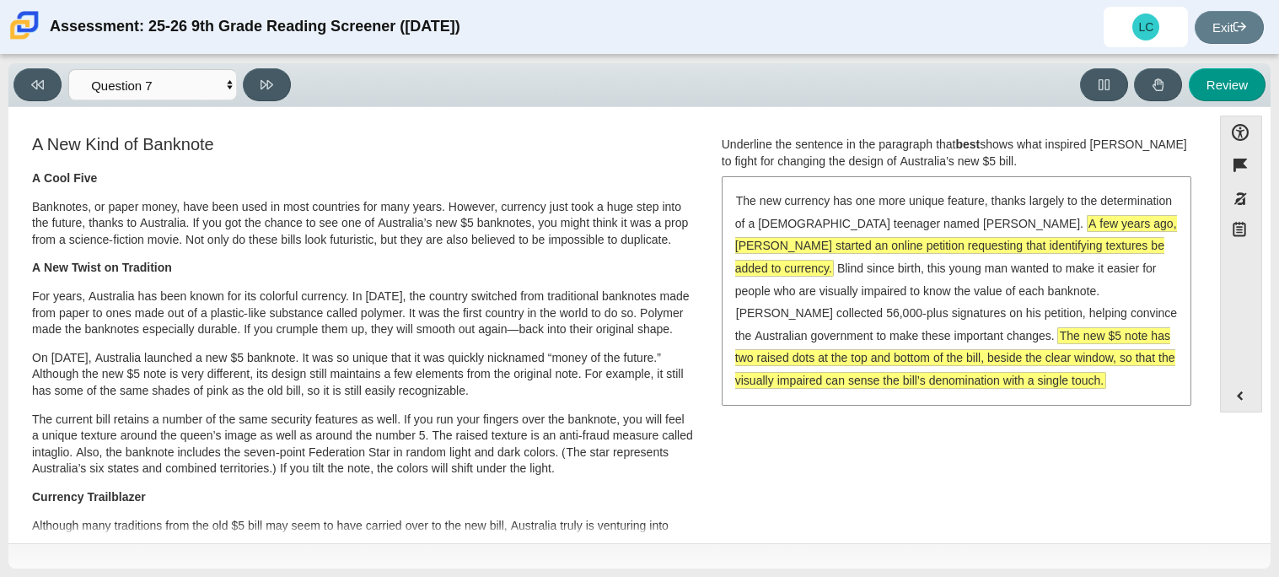
click at [894, 348] on span "The new $5 note has two raised dots at the top and bottom of the bill, beside t…" at bounding box center [955, 358] width 440 height 62
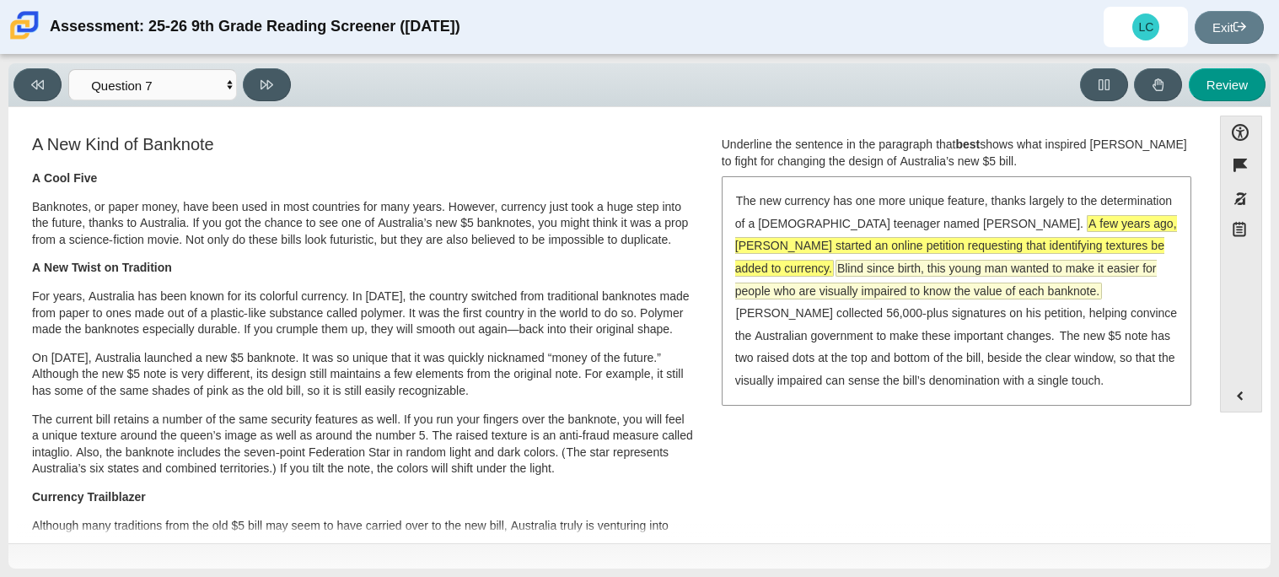
click at [886, 282] on span "Blind since birth, this young man wanted to make it easier for people who are v…" at bounding box center [946, 280] width 422 height 38
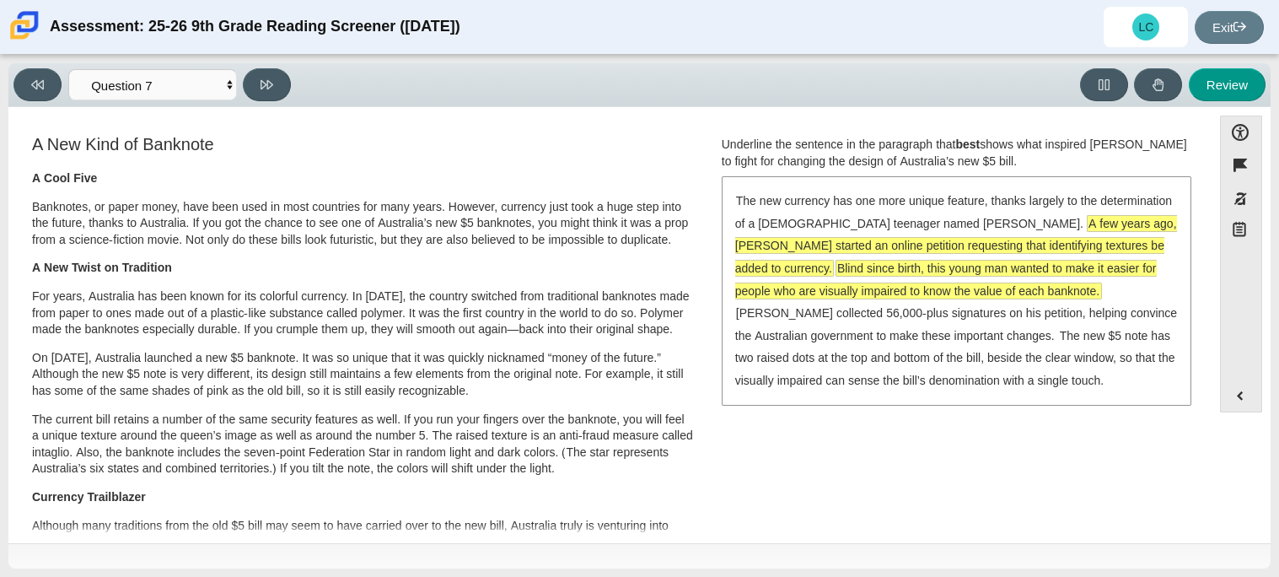
click at [885, 370] on div "The new currency has one more unique feature, thanks largely to the determinati…" at bounding box center [956, 290] width 466 height 225
click at [862, 347] on div "The new currency has one more unique feature, thanks largely to the determinati…" at bounding box center [956, 290] width 466 height 225
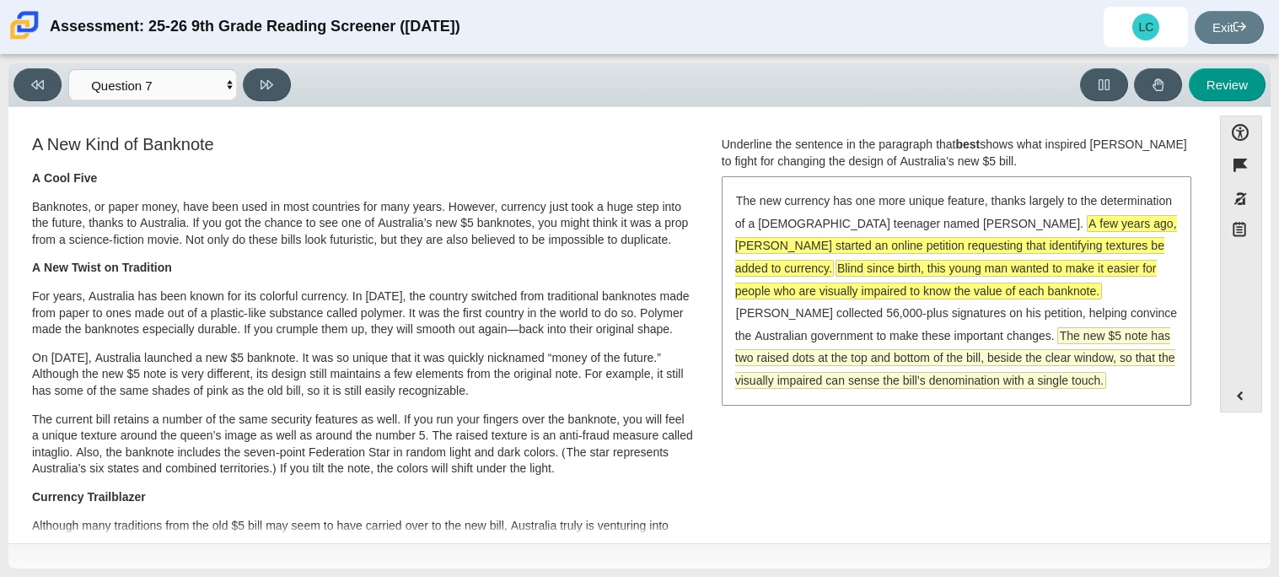
click at [863, 356] on span "The new $5 note has two raised dots at the top and bottom of the bill, beside t…" at bounding box center [955, 358] width 440 height 60
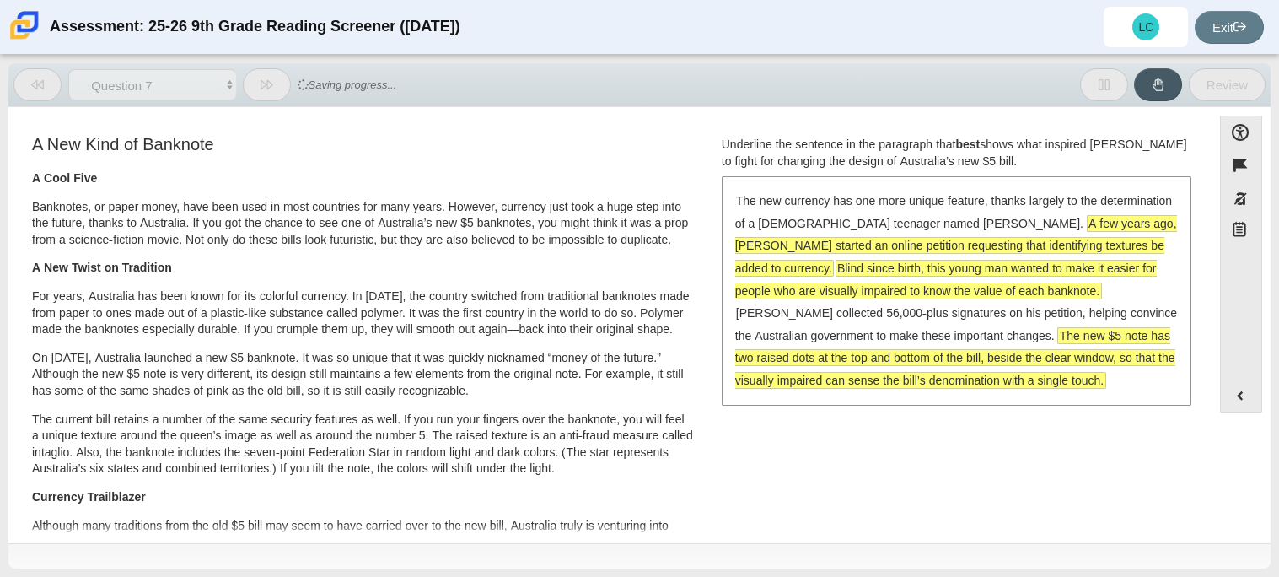
click at [863, 355] on span "The new $5 note has two raised dots at the top and bottom of the bill, beside t…" at bounding box center [955, 358] width 440 height 60
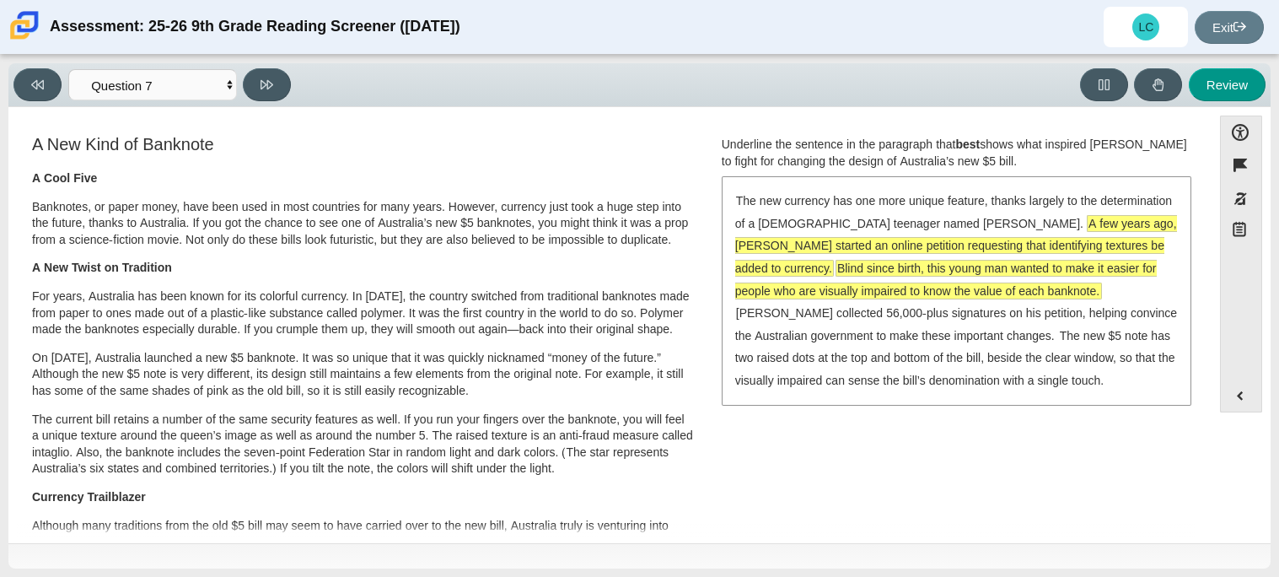
click at [954, 301] on div "The new currency has one more unique feature, thanks largely to the determinati…" at bounding box center [956, 290] width 466 height 225
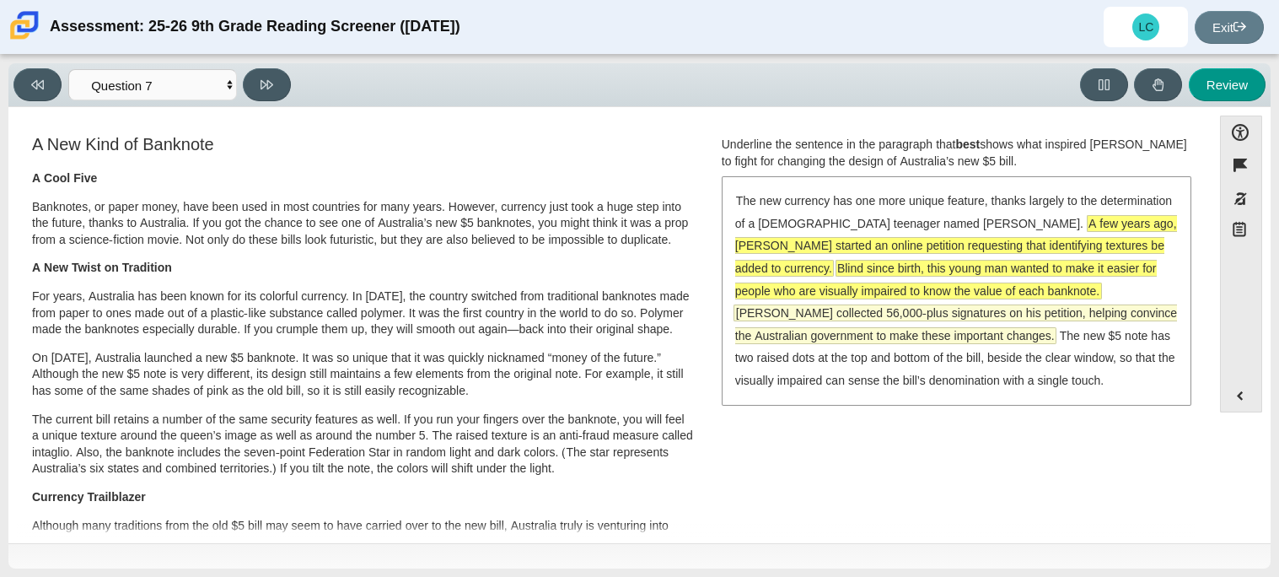
click at [951, 305] on span "McLeod collected 56,000-plus signatures on his petition, helping convince the A…" at bounding box center [956, 324] width 442 height 38
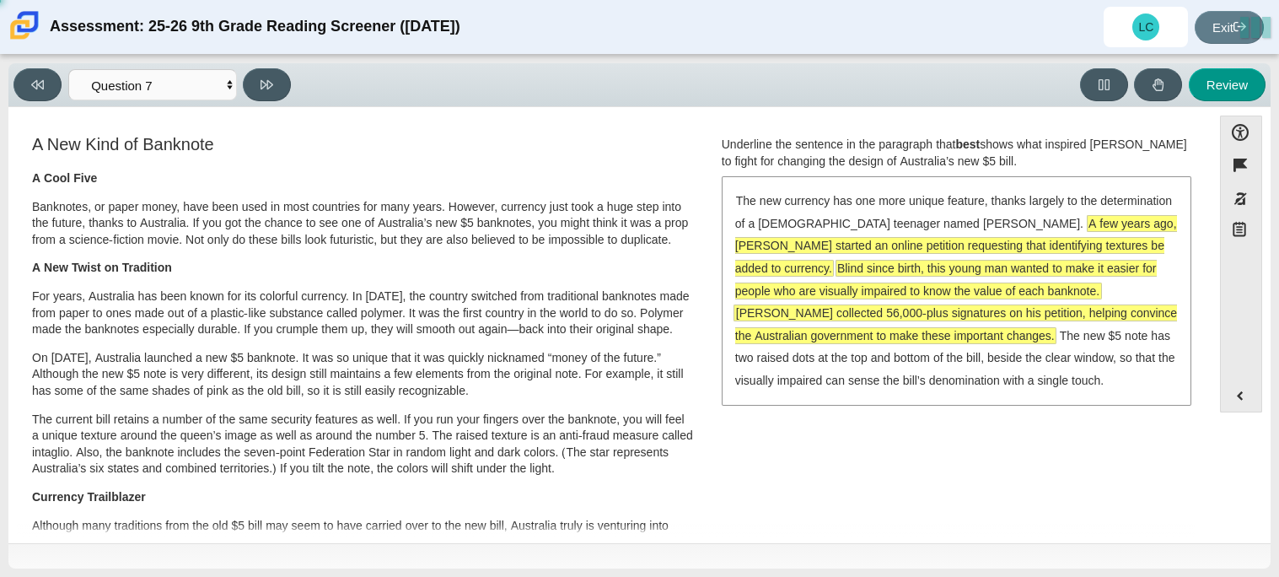
click at [899, 288] on span "Blind since birth, this young man wanted to make it easier for people who are v…" at bounding box center [946, 280] width 422 height 38
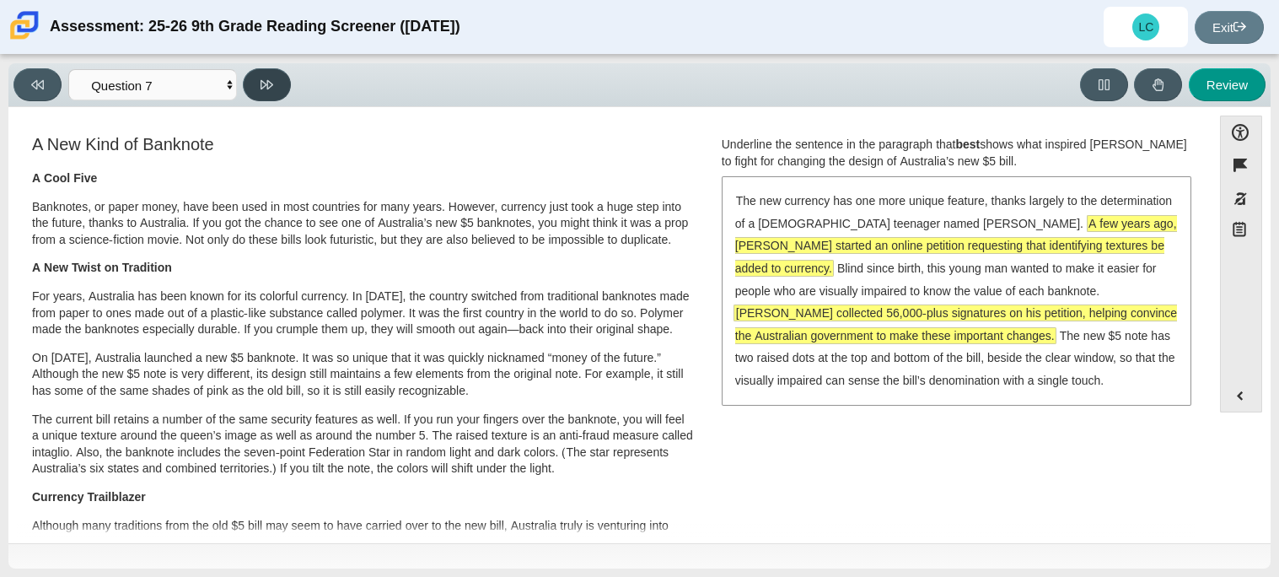
click at [250, 85] on button at bounding box center [267, 84] width 48 height 33
select select "ea8338c2-a6a3-418e-a305-2b963b54a290"
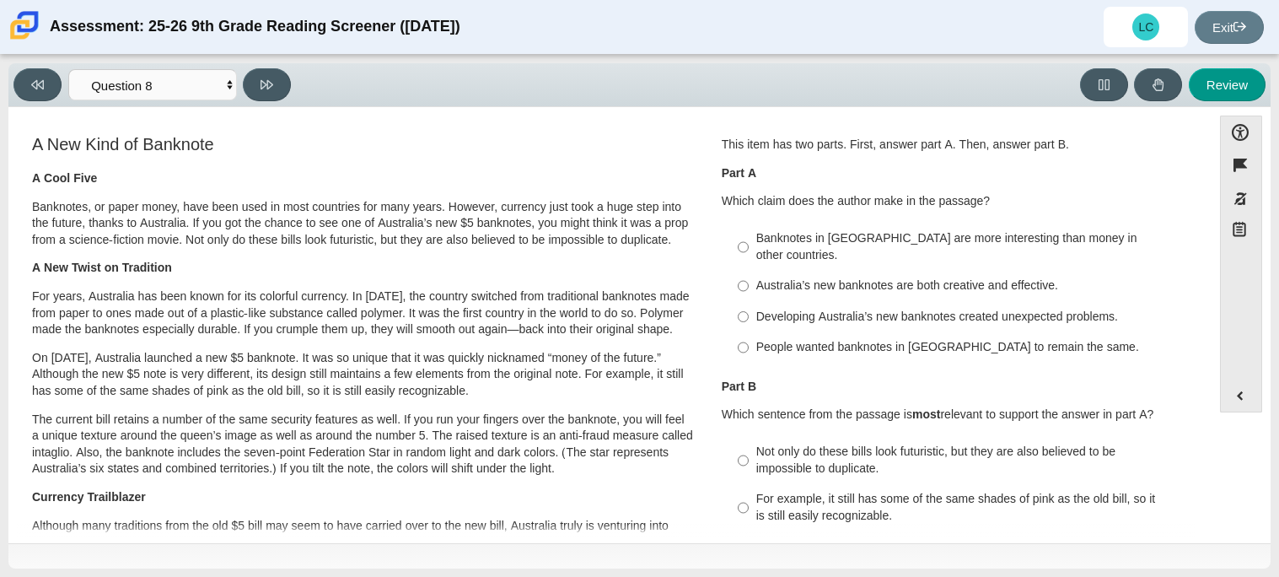
click at [890, 245] on div "Banknotes in Australia are more interesting than money in other countries." at bounding box center [969, 246] width 426 height 33
click at [749, 245] on input "Banknotes in Australia are more interesting than money in other countries. Bank…" at bounding box center [743, 246] width 11 height 47
radio input "true"
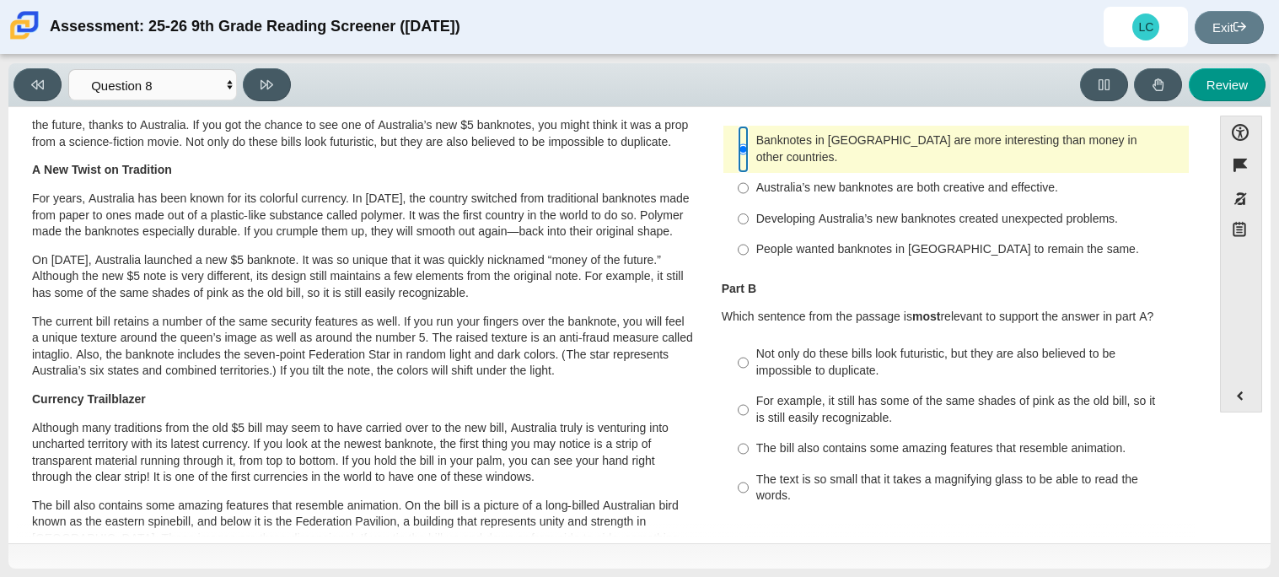
scroll to position [97, 0]
click at [846, 348] on div "Not only do these bills look futuristic, but they are also believed to be impos…" at bounding box center [969, 363] width 426 height 33
click at [749, 348] on input "Not only do these bills look futuristic, but they are also believed to be impos…" at bounding box center [743, 363] width 11 height 47
radio input "true"
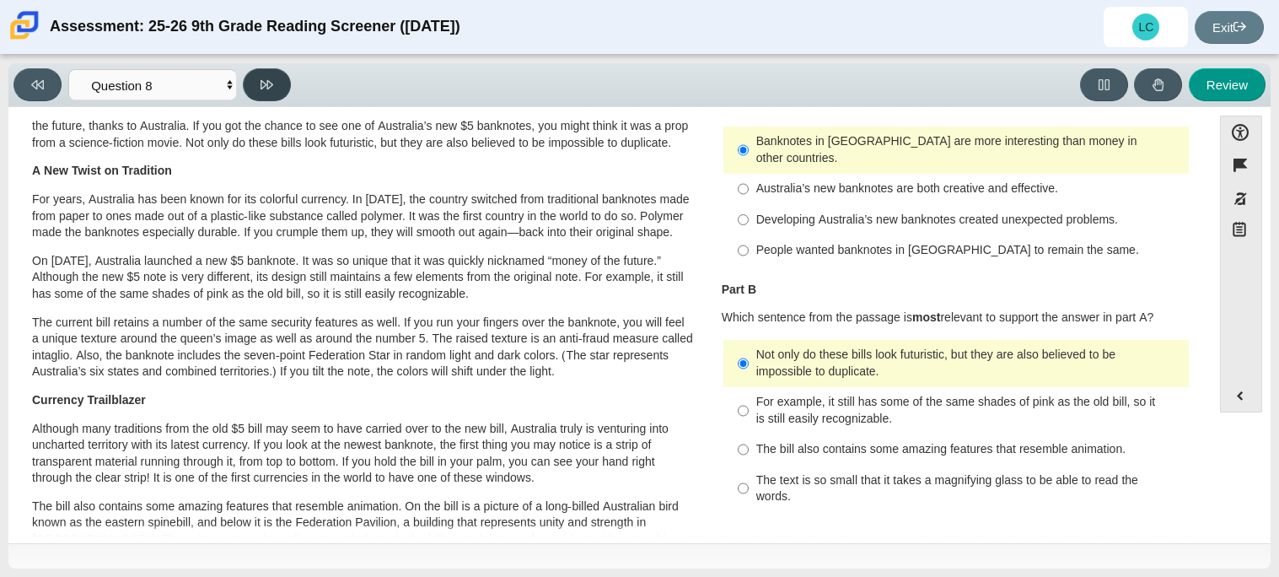
click at [255, 82] on button at bounding box center [267, 84] width 48 height 33
select select "89f058d6-b15c-4ef5-a4b3-fdaffb8868b6"
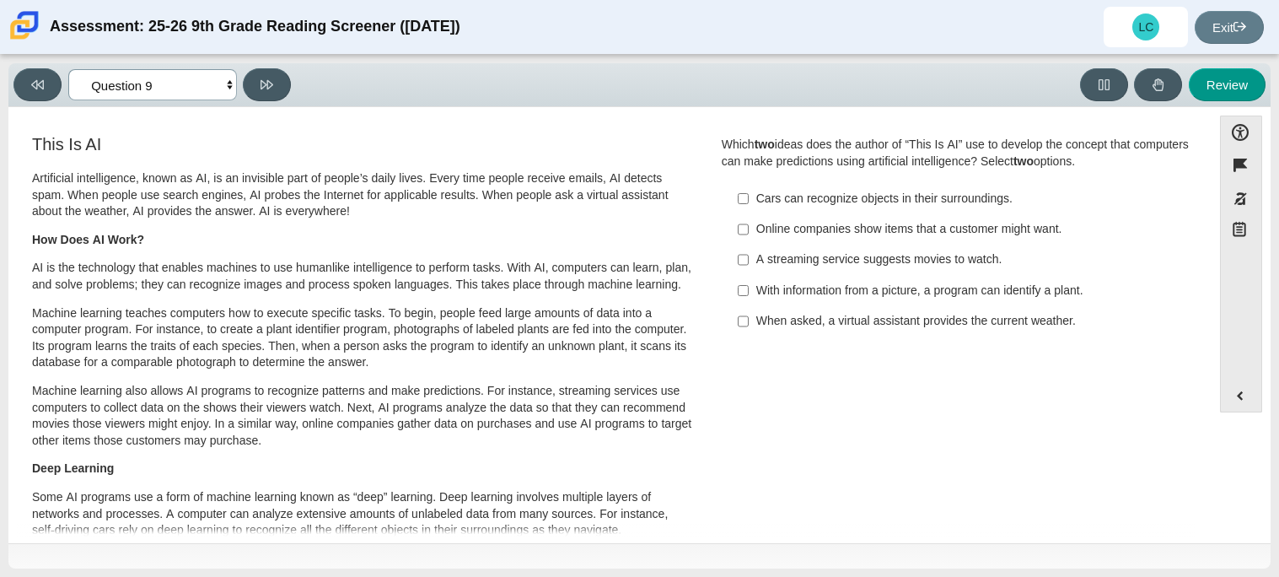
click at [234, 86] on select "Questions Question 1 Question 2 Question 3 Question 4 Question 5 Question 6 Que…" at bounding box center [152, 84] width 169 height 31
click at [228, 84] on select "Questions Question 1 Question 2 Question 3 Question 4 Question 5 Question 6 Que…" at bounding box center [152, 84] width 169 height 31
click at [894, 293] on div "With information from a picture, a program can identify a plant." at bounding box center [969, 290] width 426 height 17
click at [749, 293] on input "With information from a picture, a program can identify a plant. With informati…" at bounding box center [743, 290] width 11 height 30
checkbox input "true"
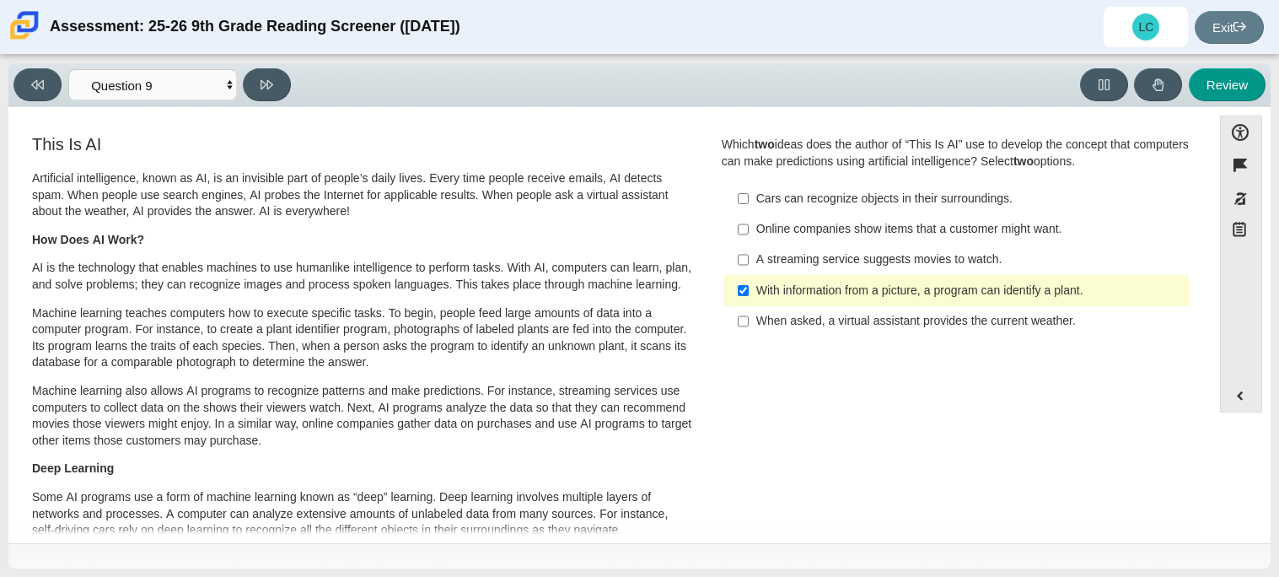
click at [877, 326] on div "When asked, a virtual assistant provides the current weather." at bounding box center [969, 321] width 426 height 17
click at [749, 326] on input "When asked, a virtual assistant provides the current weather. When asked, a vir…" at bounding box center [743, 321] width 11 height 30
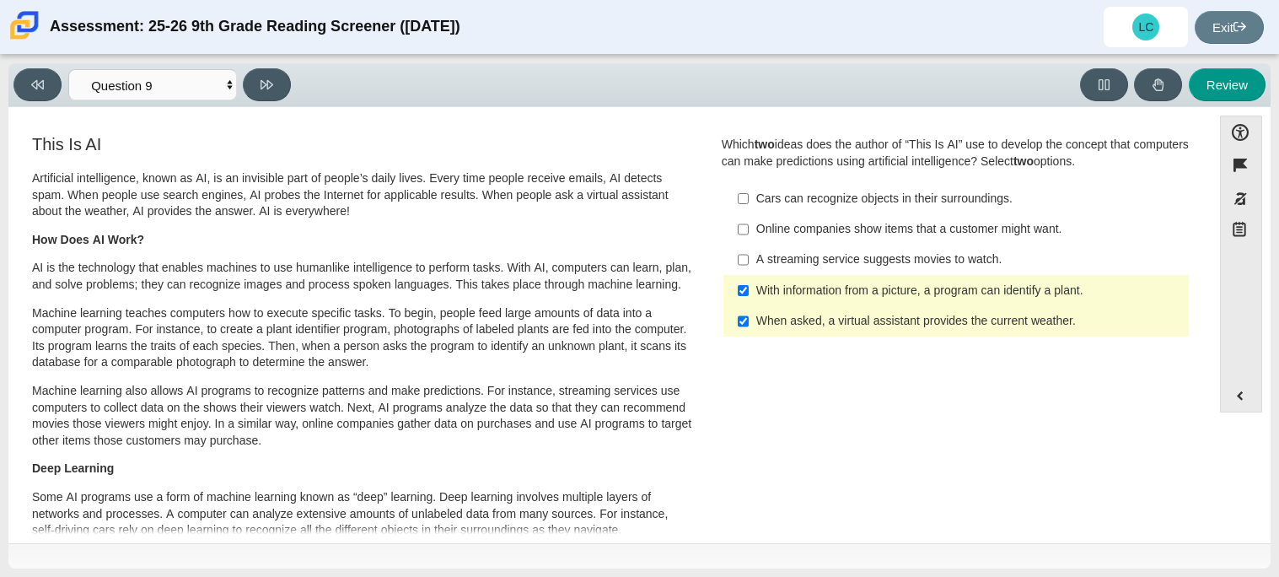
click at [877, 326] on div "When asked, a virtual assistant provides the current weather." at bounding box center [969, 321] width 426 height 17
click at [749, 326] on input "When asked, a virtual assistant provides the current weather. When asked, a vir…" at bounding box center [743, 321] width 11 height 30
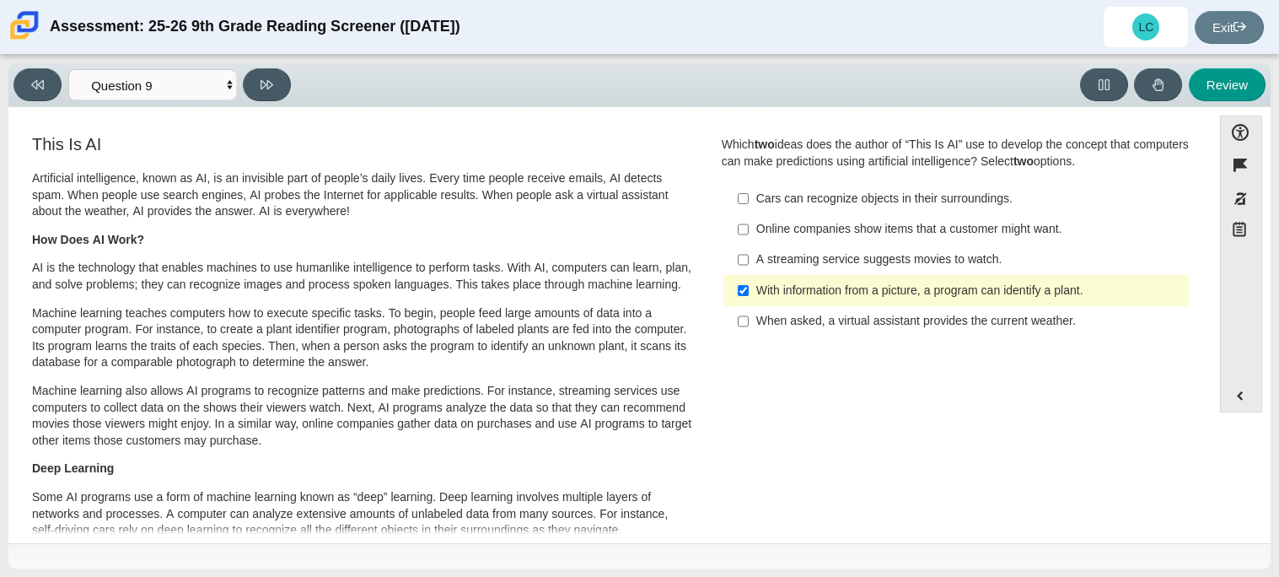
click at [855, 326] on div "When asked, a virtual assistant provides the current weather." at bounding box center [969, 321] width 426 height 17
click at [749, 326] on input "When asked, a virtual assistant provides the current weather. When asked, a vir…" at bounding box center [743, 321] width 11 height 30
checkbox input "true"
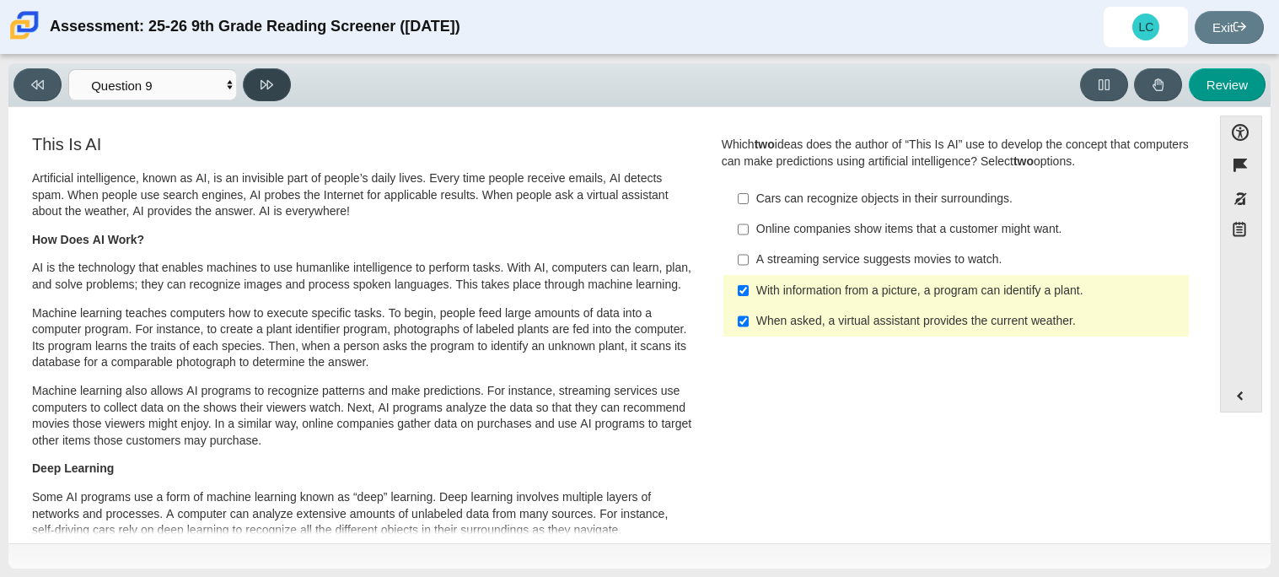
click at [266, 80] on icon at bounding box center [267, 84] width 13 height 9
select select "cdf3c14e-a918-44d1-9b63-3db0fa81641e"
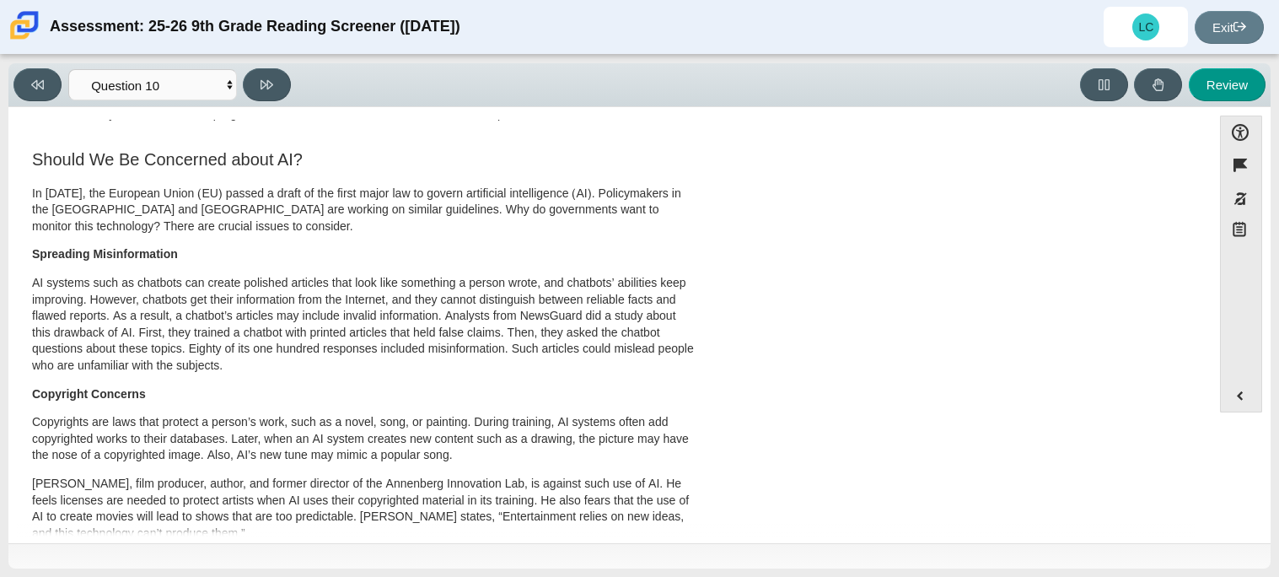
scroll to position [594, 0]
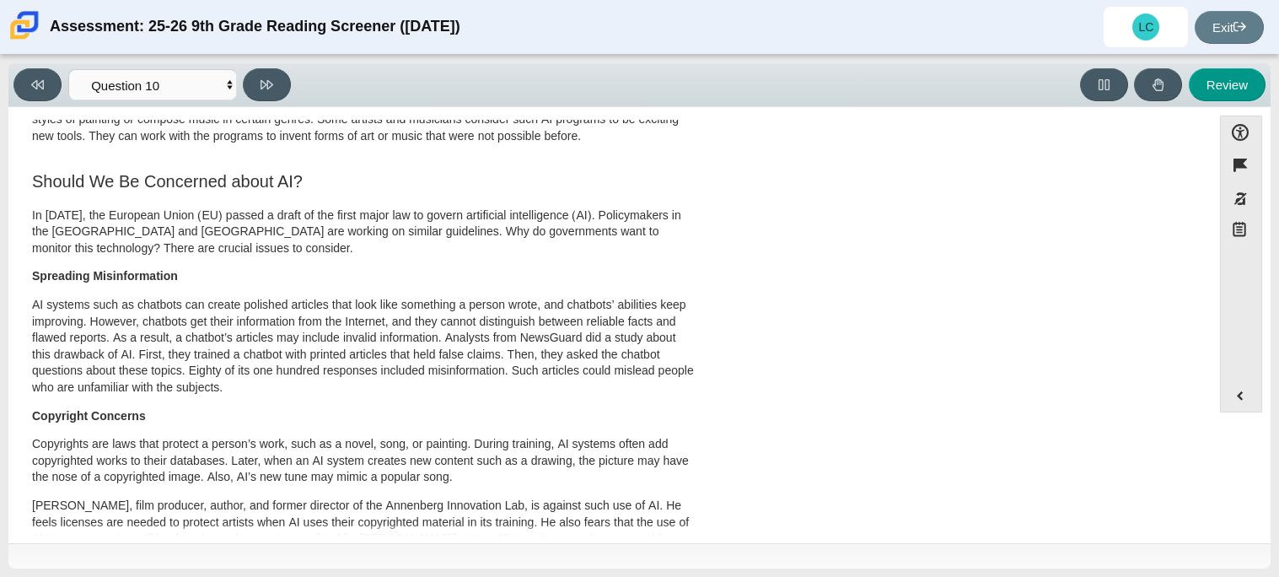
click at [694, 289] on div "This Is AI Artificial intelligence, known as AI, is an invisible part of people…" at bounding box center [363, 177] width 692 height 1279
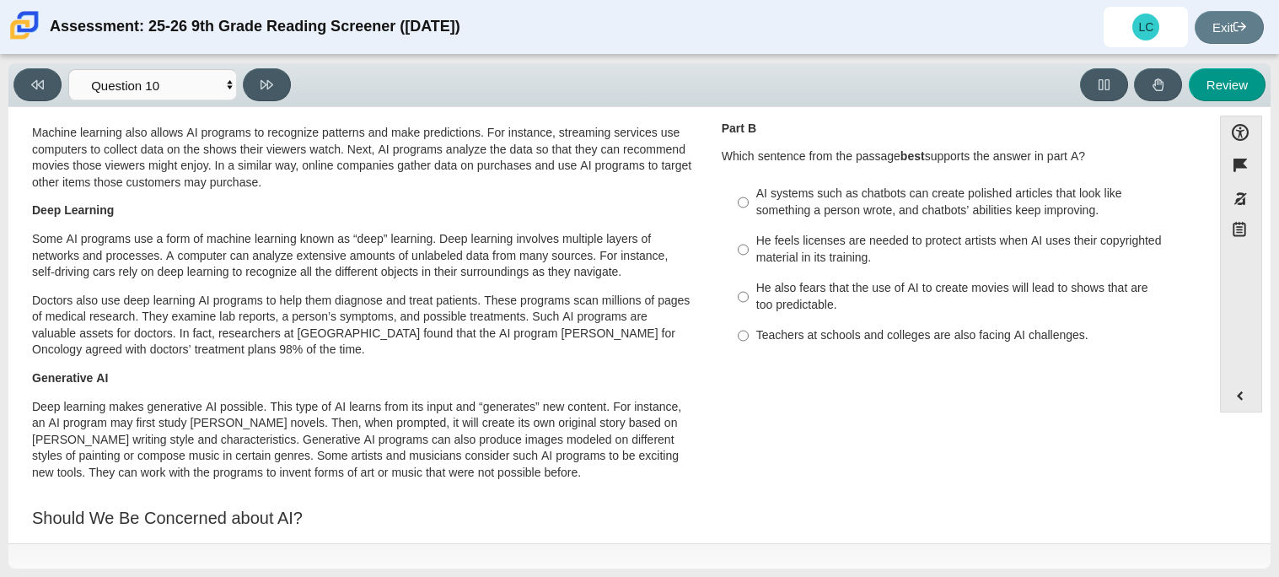
scroll to position [256, 0]
click at [903, 260] on div "He feels licenses are needed to protect artists when AI uses their copyrighted …" at bounding box center [969, 250] width 426 height 33
click at [749, 260] on input "He feels licenses are needed to protect artists when AI uses their copyrighted …" at bounding box center [743, 251] width 11 height 47
radio input "true"
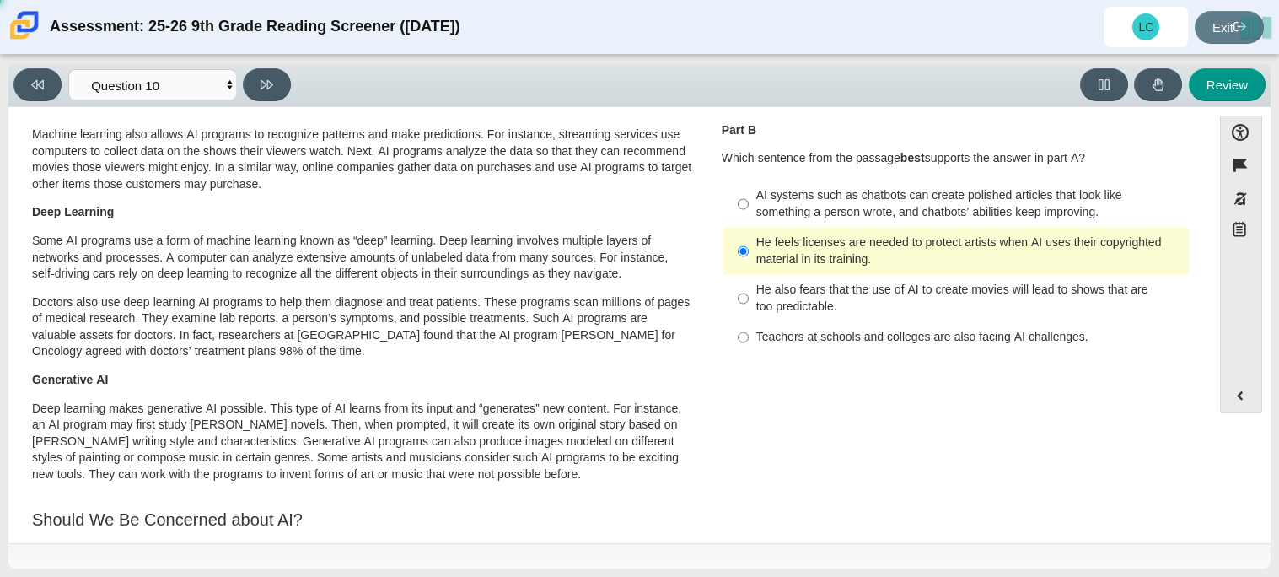
click at [903, 260] on div "He feels licenses are needed to protect artists when AI uses their copyrighted …" at bounding box center [969, 250] width 426 height 33
click at [749, 260] on input "He feels licenses are needed to protect artists when AI uses their copyrighted …" at bounding box center [743, 251] width 11 height 47
click at [759, 203] on div "AI systems such as chatbots can create polished articles that look like somethi…" at bounding box center [969, 203] width 426 height 33
click at [749, 203] on input "AI systems such as chatbots can create polished articles that look like somethi…" at bounding box center [743, 203] width 11 height 47
radio input "true"
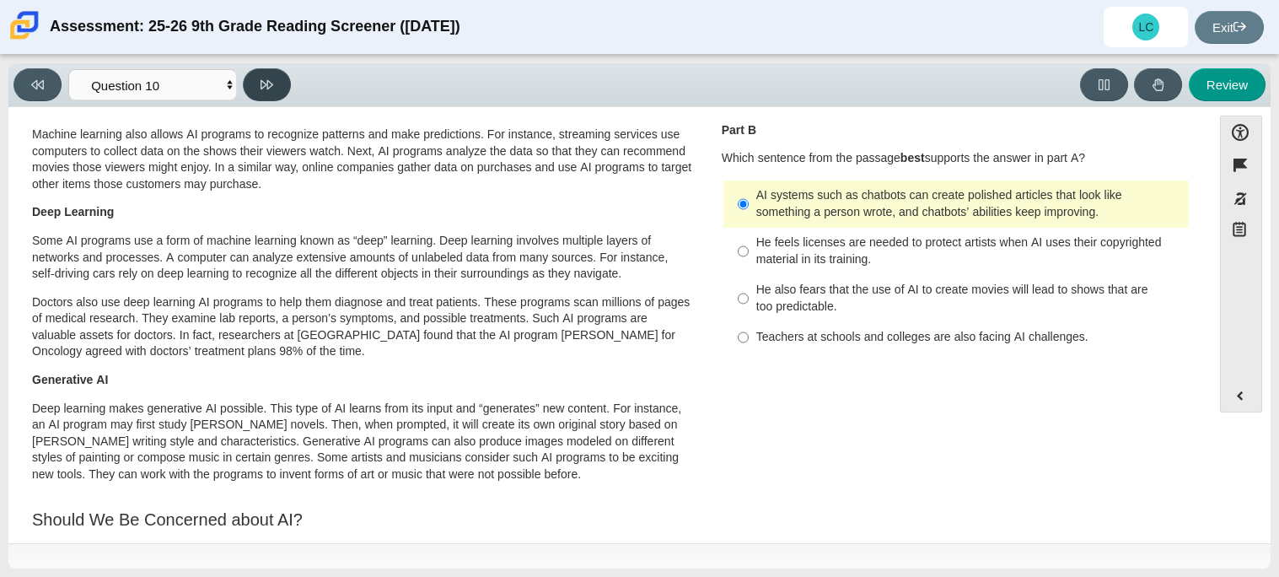
click at [262, 86] on icon at bounding box center [267, 84] width 13 height 9
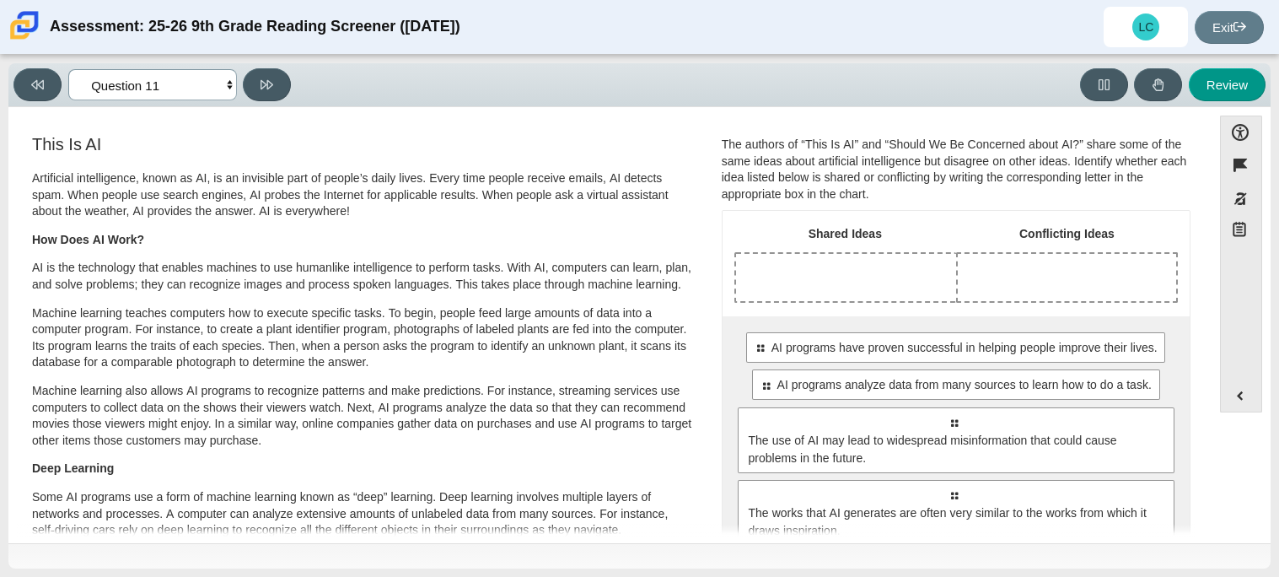
click at [220, 84] on select "Questions Question 1 Question 2 Question 3 Question 4 Question 5 Question 6 Que…" at bounding box center [152, 84] width 169 height 31
click at [221, 81] on select "Questions Question 1 Question 2 Question 3 Question 4 Question 5 Question 6 Que…" at bounding box center [152, 84] width 169 height 31
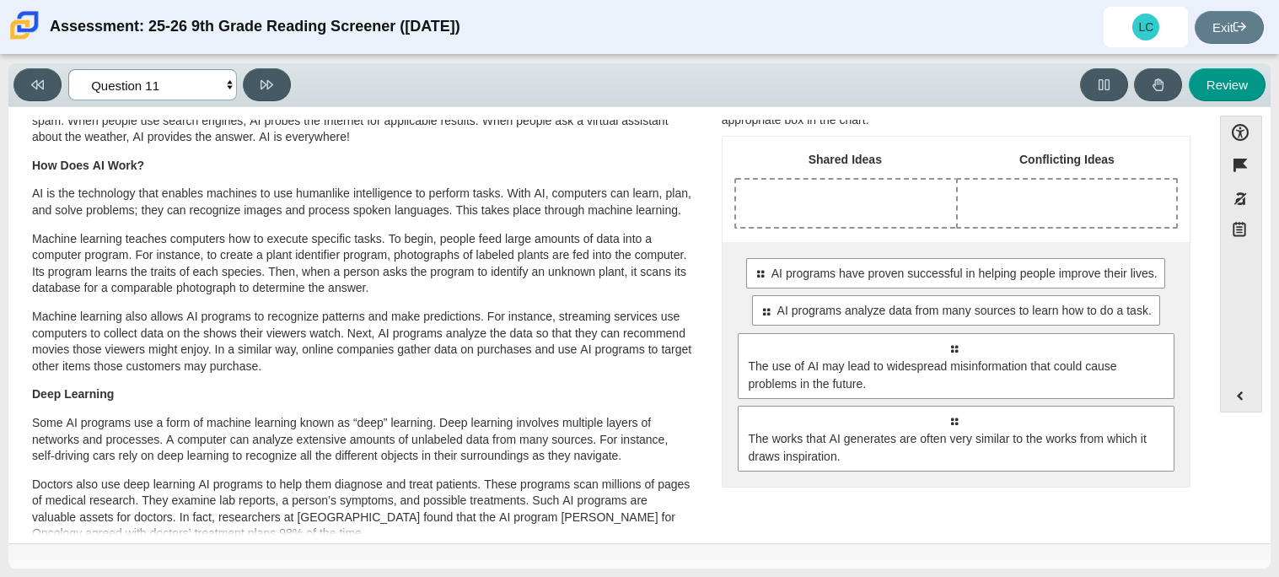
scroll to position [68, 0]
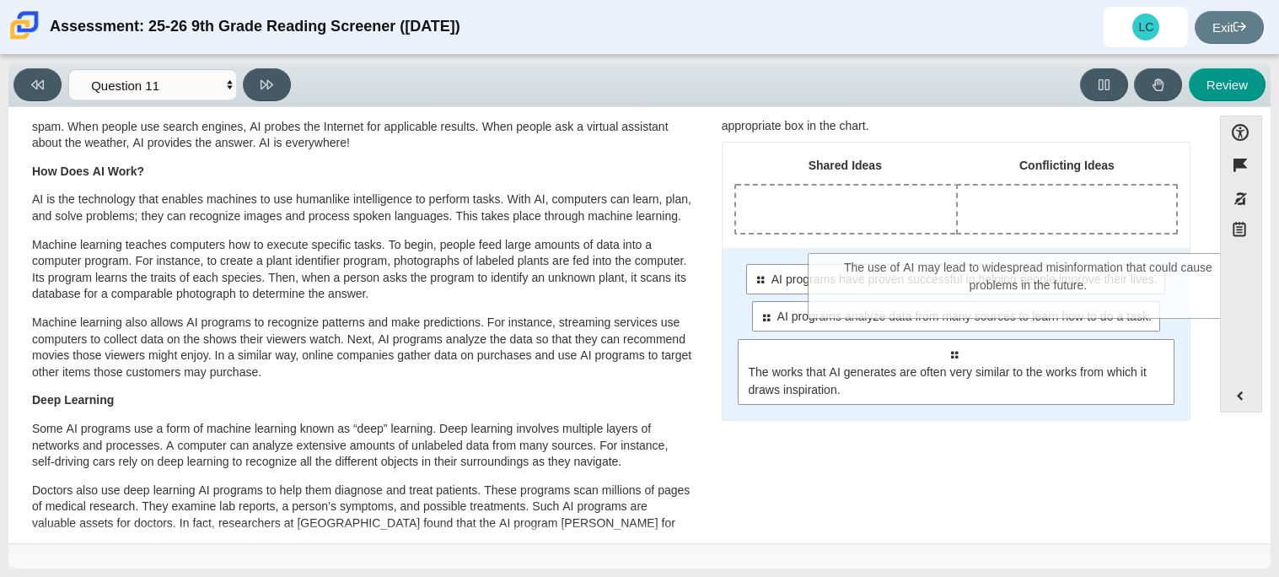
drag, startPoint x: 902, startPoint y: 395, endPoint x: 1070, endPoint y: 75, distance: 361.7
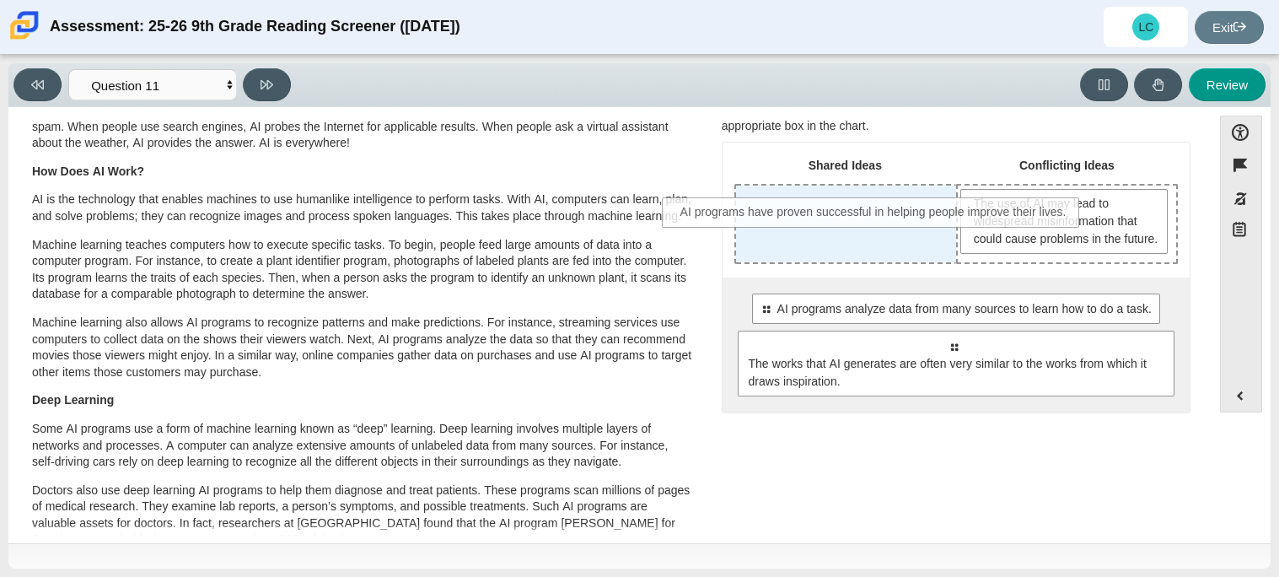
drag, startPoint x: 868, startPoint y: 336, endPoint x: 789, endPoint y: 223, distance: 137.5
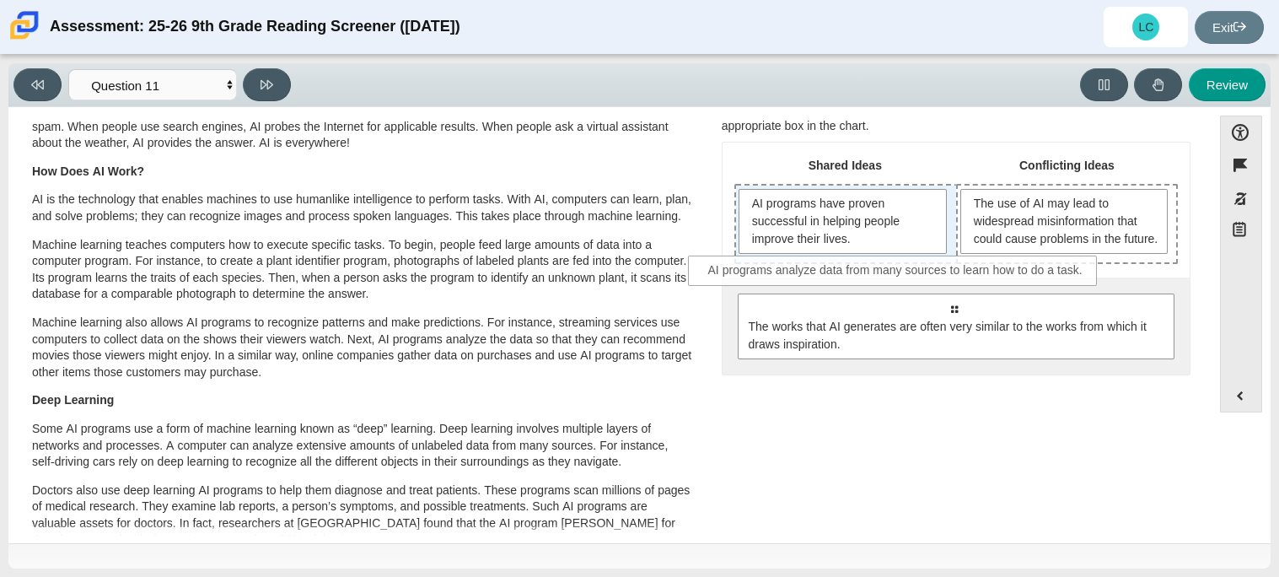
drag, startPoint x: 899, startPoint y: 331, endPoint x: 842, endPoint y: 276, distance: 78.7
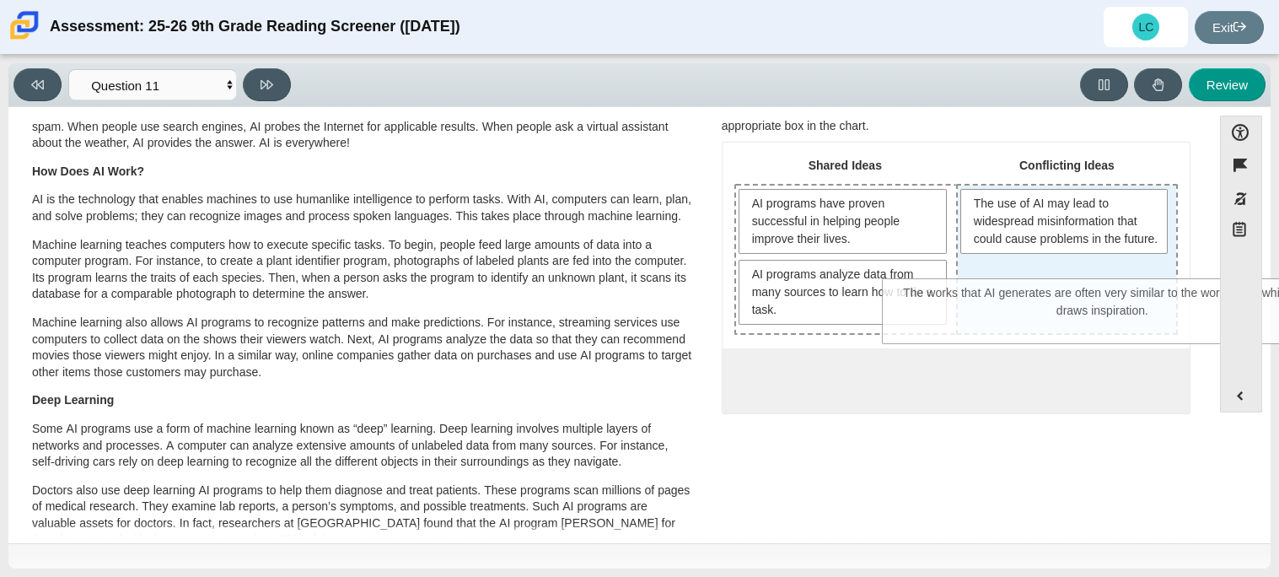
drag, startPoint x: 861, startPoint y: 389, endPoint x: 1010, endPoint y: 305, distance: 171.0
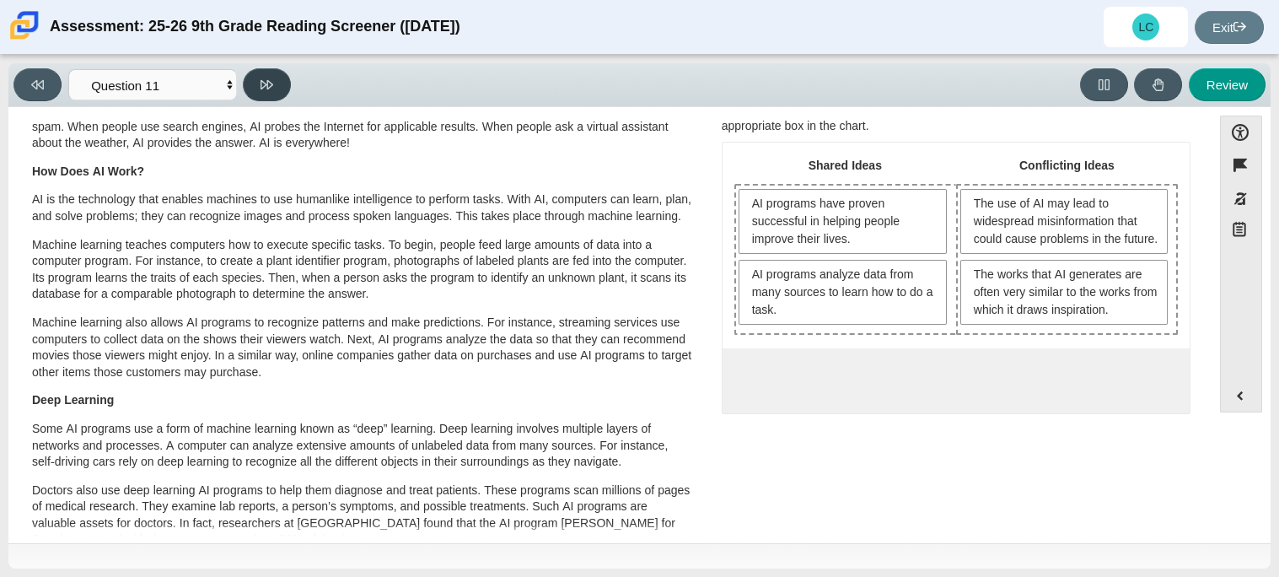
click at [272, 86] on icon at bounding box center [267, 84] width 13 height 13
select select "c3effed4-44ce-4a19-bd96-1787f34e9b4c"
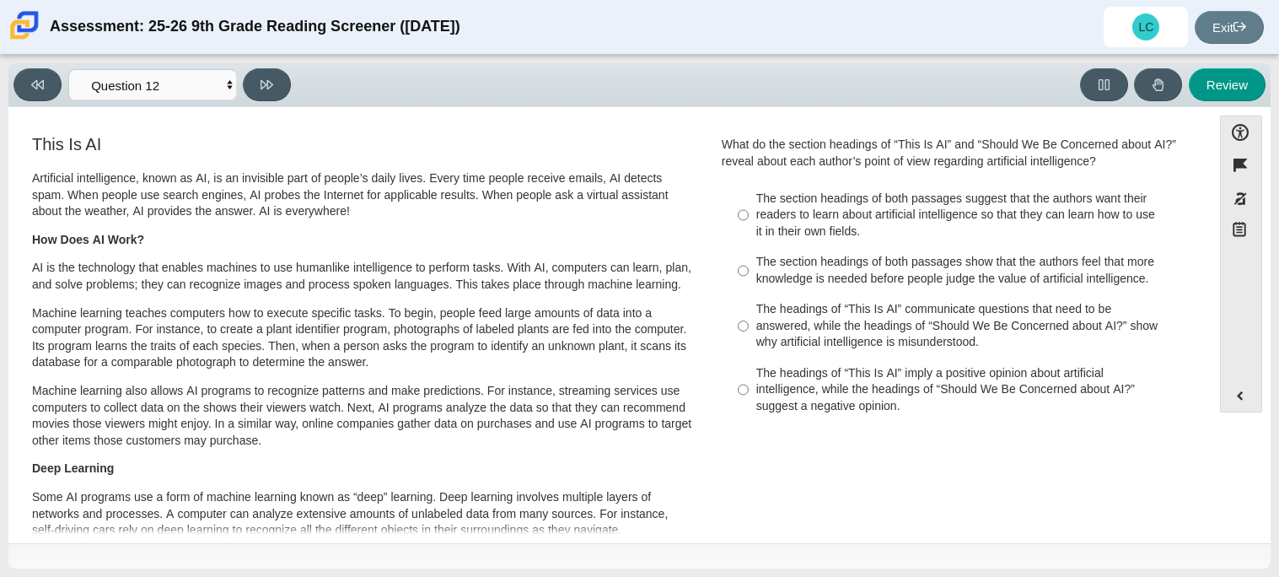
click at [893, 336] on div "The headings of “This Is AI” communicate questions that need to be answered, wh…" at bounding box center [969, 326] width 426 height 50
click at [749, 336] on input "The headings of “This Is AI” communicate questions that need to be answered, wh…" at bounding box center [743, 326] width 11 height 64
radio input "true"
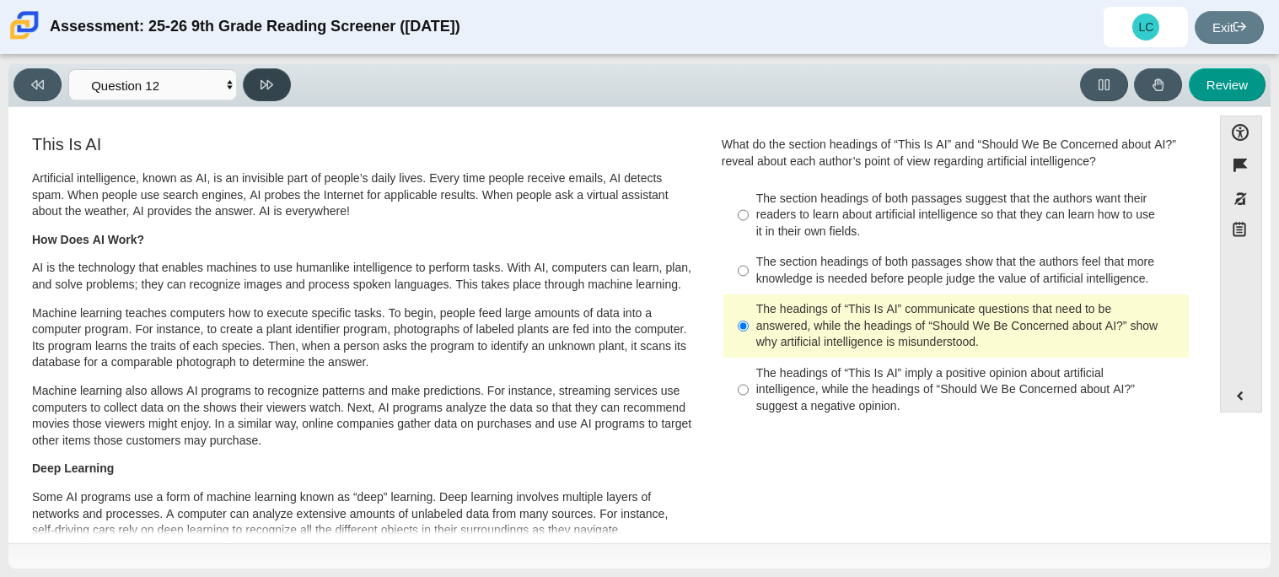
click at [276, 82] on button at bounding box center [267, 84] width 48 height 33
select select "review"
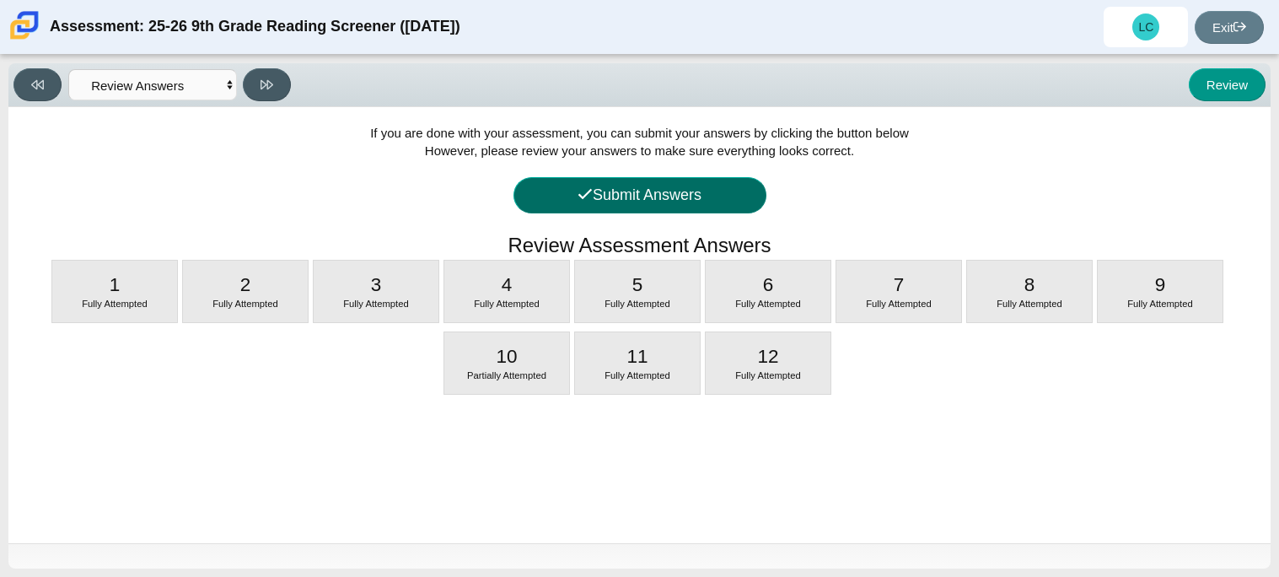
click at [675, 192] on button "Submit Answers" at bounding box center [640, 195] width 253 height 36
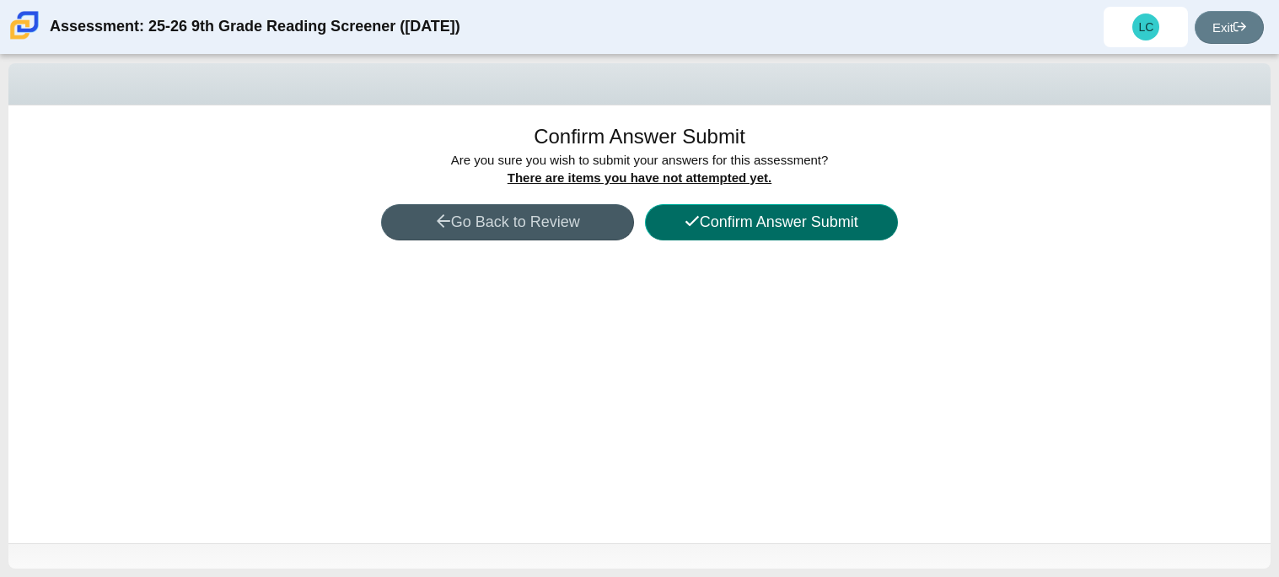
click at [713, 223] on button "Confirm Answer Submit" at bounding box center [771, 222] width 253 height 36
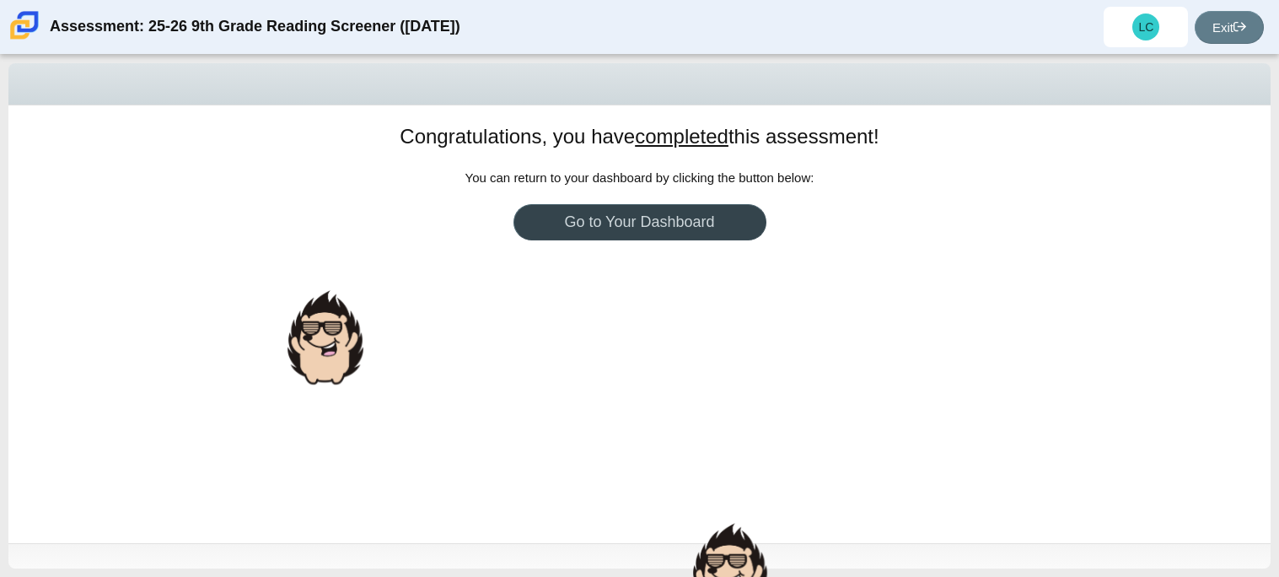
click at [643, 225] on link "Go to Your Dashboard" at bounding box center [640, 222] width 253 height 36
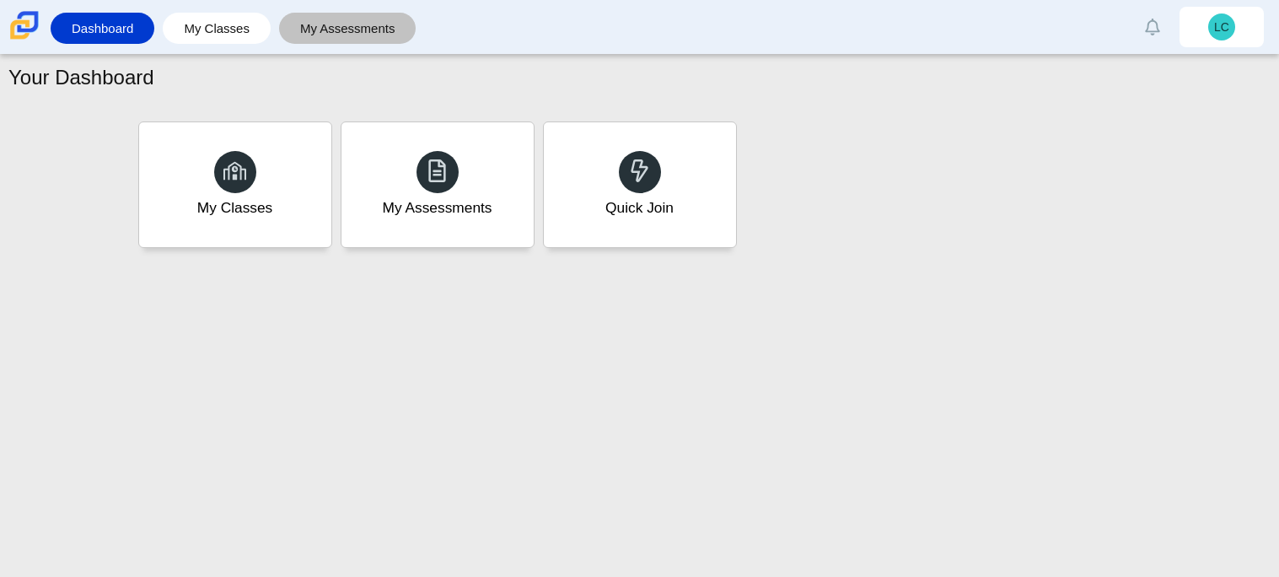
click at [336, 29] on link "My Assessments" at bounding box center [348, 28] width 121 height 31
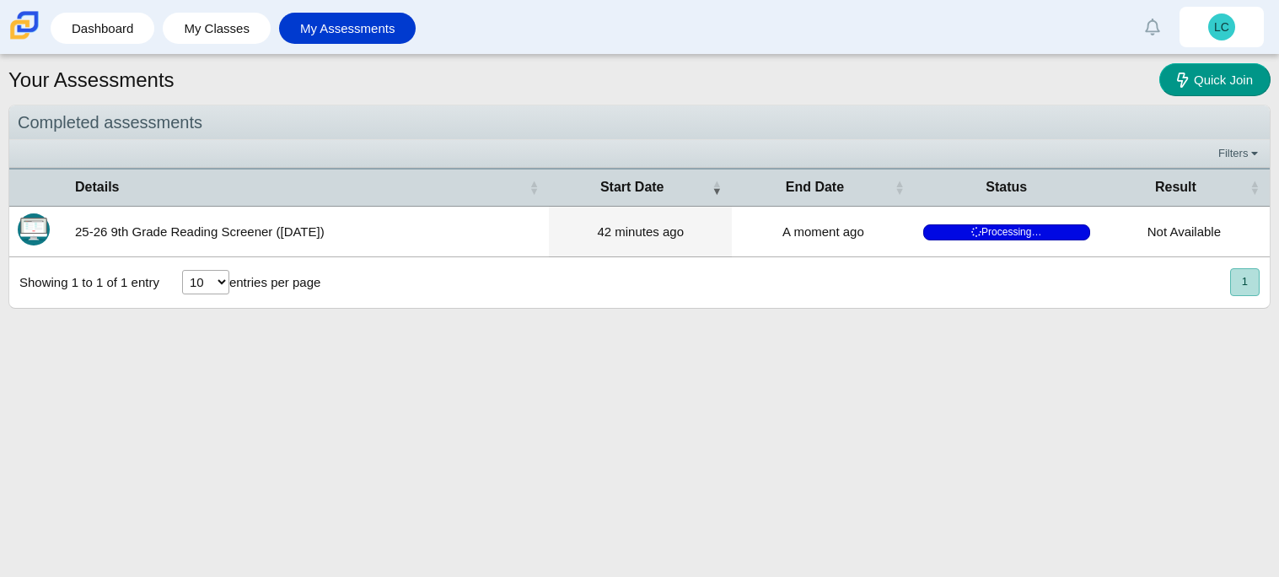
click at [217, 280] on select "10 25 50 100" at bounding box center [205, 282] width 47 height 24
click at [333, 352] on div "Your Assessments Quick Join Completed assessments Filters Show only: Loading… D…" at bounding box center [639, 316] width 1279 height 522
click at [209, 35] on link "My Classes" at bounding box center [216, 28] width 91 height 31
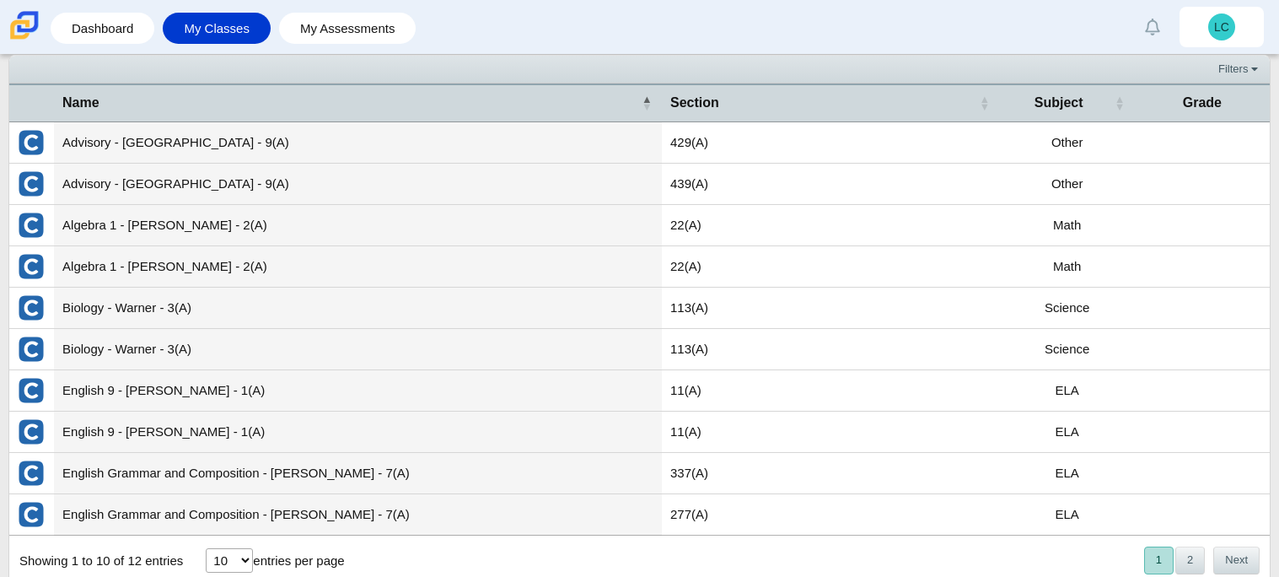
scroll to position [60, 0]
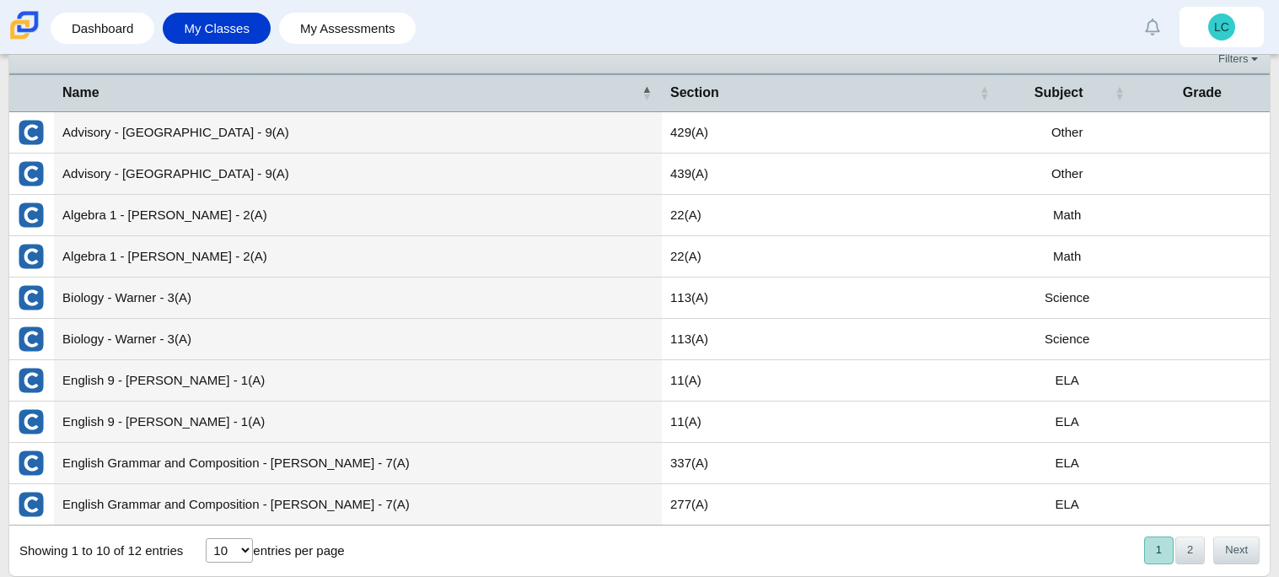
click at [246, 551] on select "10 25 50 100" at bounding box center [229, 550] width 47 height 24
select select "25"
click at [206, 539] on select "10 25 50 100" at bounding box center [229, 550] width 47 height 24
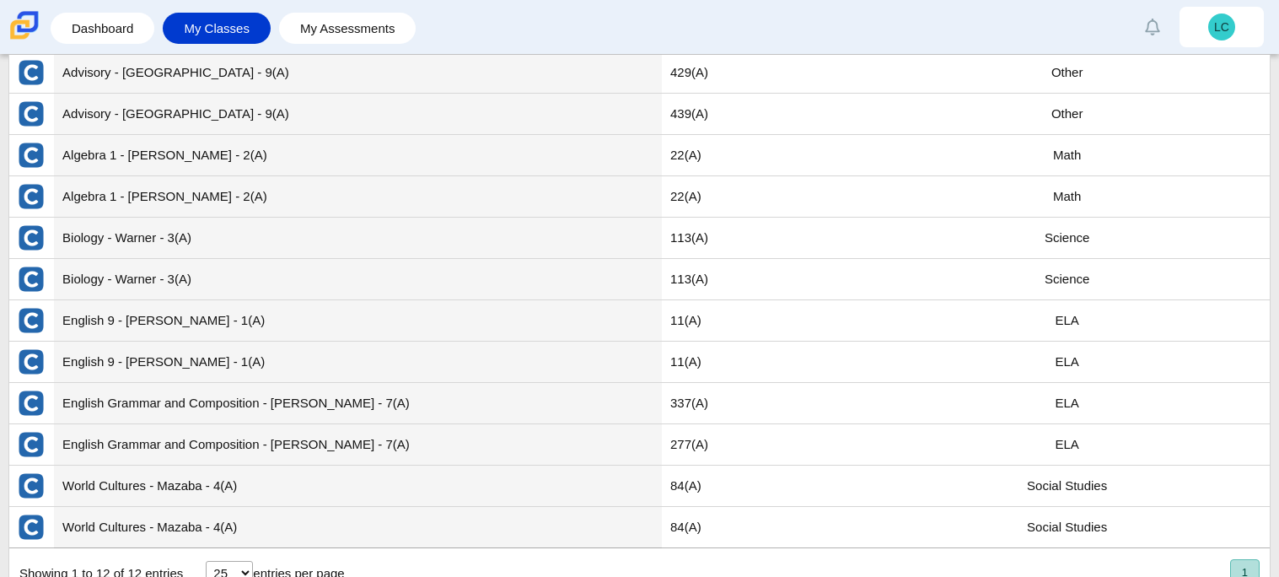
scroll to position [121, 0]
